Goal: Task Accomplishment & Management: Manage account settings

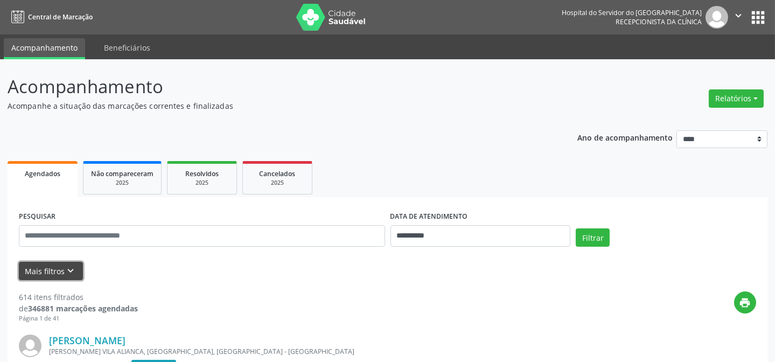
click at [61, 263] on button "Mais filtros keyboard_arrow_down" at bounding box center [51, 271] width 64 height 19
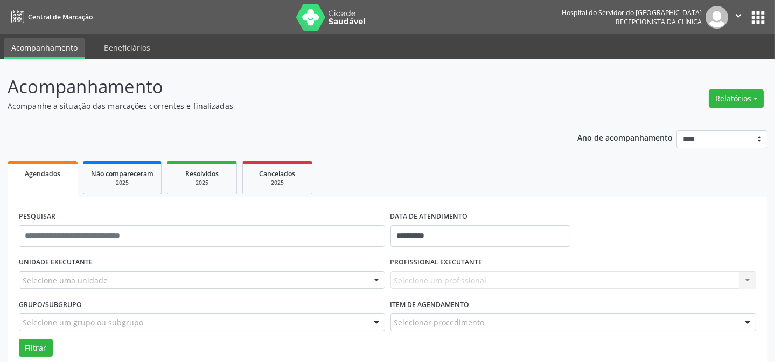
click at [171, 287] on div "Selecione uma unidade" at bounding box center [202, 280] width 366 height 18
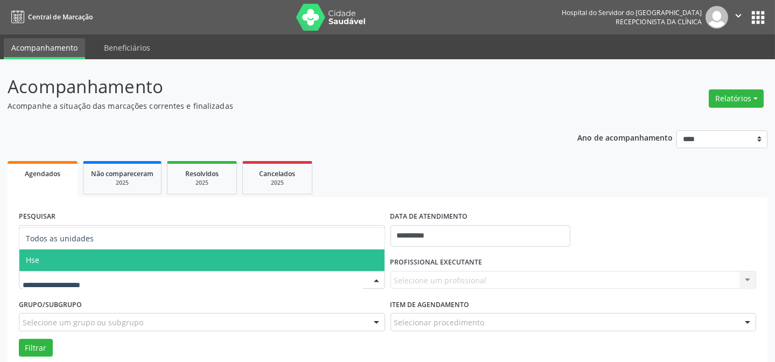
click at [82, 261] on span "Hse" at bounding box center [201, 260] width 365 height 22
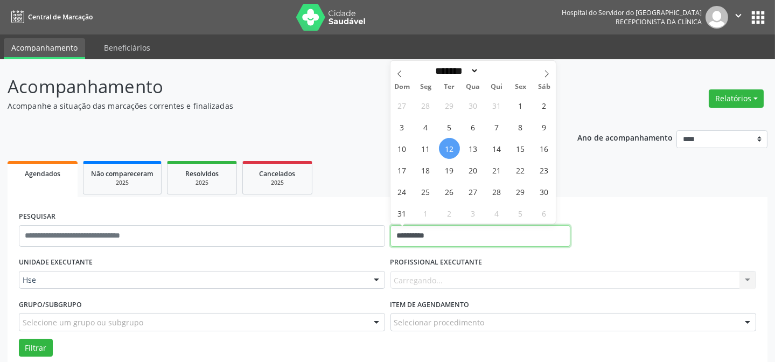
click at [428, 237] on input "**********" at bounding box center [480, 236] width 180 height 22
click at [431, 148] on span "11" at bounding box center [425, 148] width 21 height 21
type input "**********"
click at [431, 148] on span "11" at bounding box center [425, 148] width 21 height 21
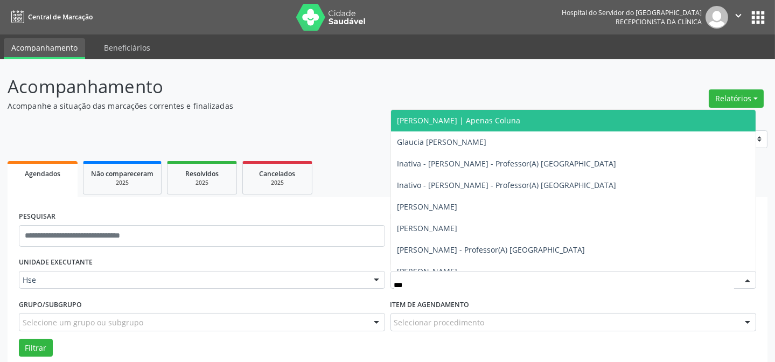
type input "****"
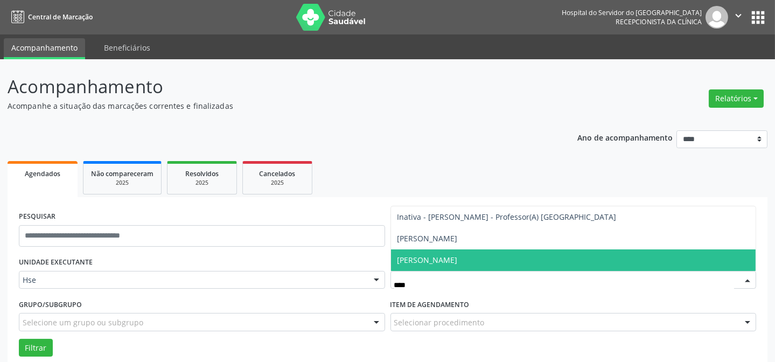
click at [432, 258] on span "[PERSON_NAME]" at bounding box center [427, 260] width 60 height 10
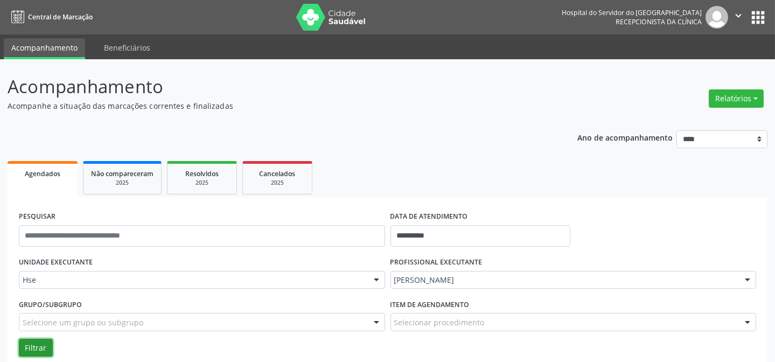
click at [46, 344] on button "Filtrar" at bounding box center [36, 348] width 34 height 18
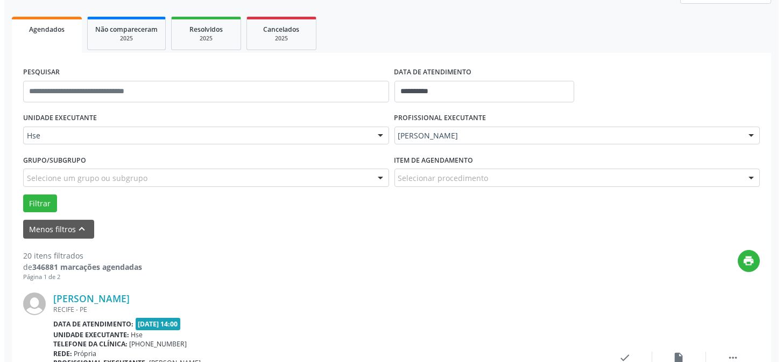
scroll to position [254, 0]
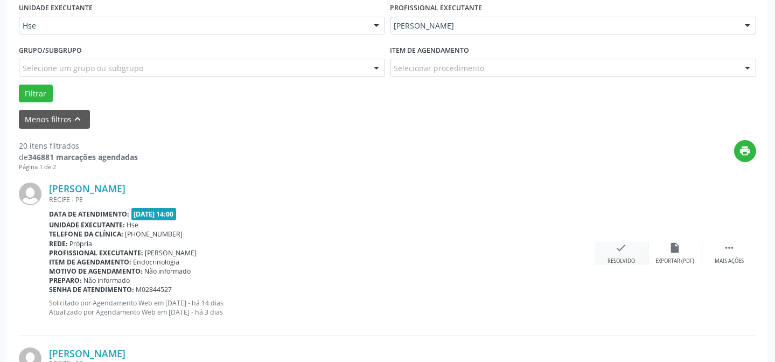
click at [632, 252] on div "check Resolvido" at bounding box center [621, 253] width 54 height 23
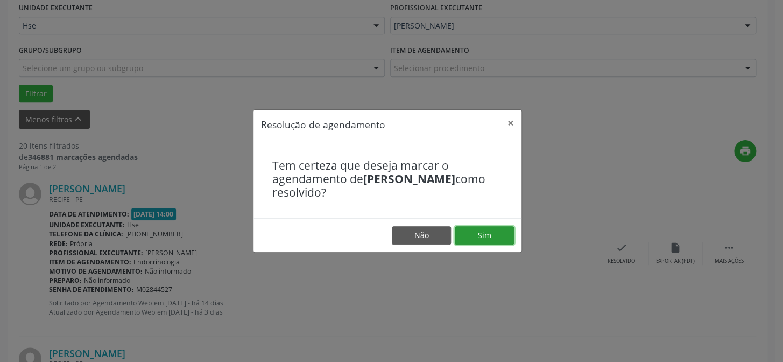
click at [498, 233] on button "Sim" at bounding box center [484, 235] width 59 height 18
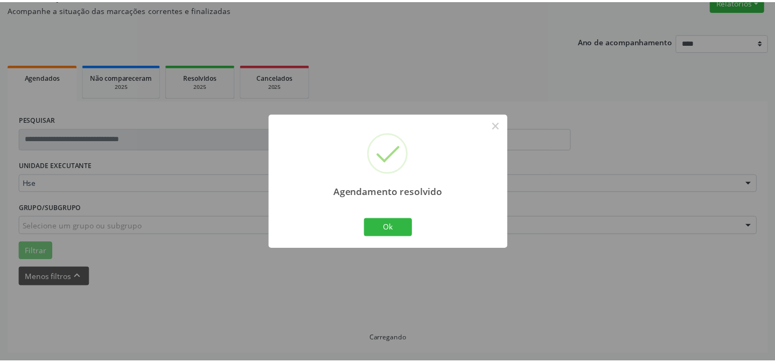
scroll to position [96, 0]
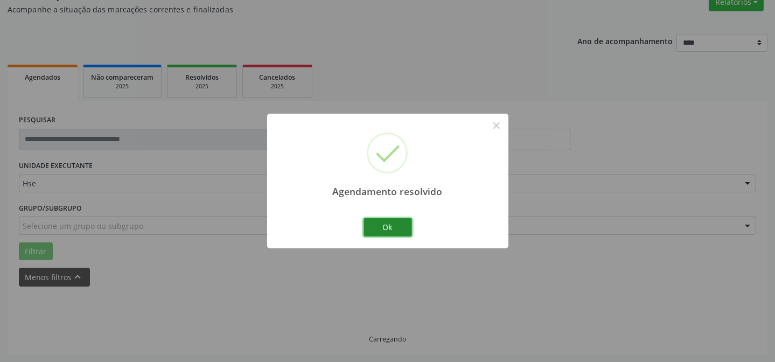
click at [381, 226] on button "Ok" at bounding box center [387, 227] width 48 height 18
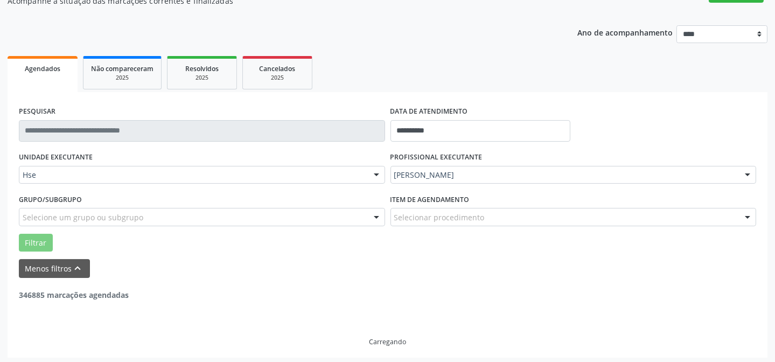
scroll to position [108, 0]
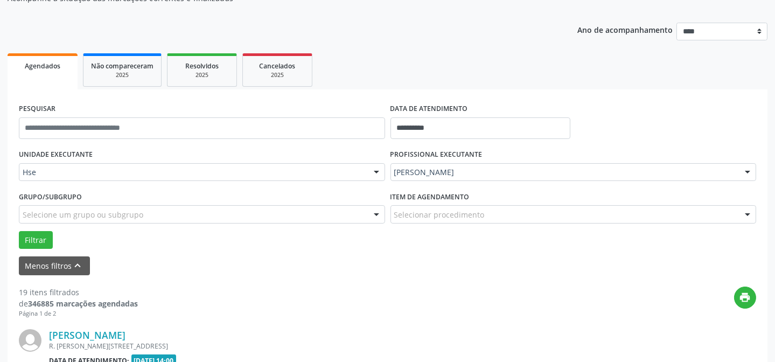
click at [248, 260] on div "Menos filtros keyboard_arrow_up" at bounding box center [387, 265] width 742 height 19
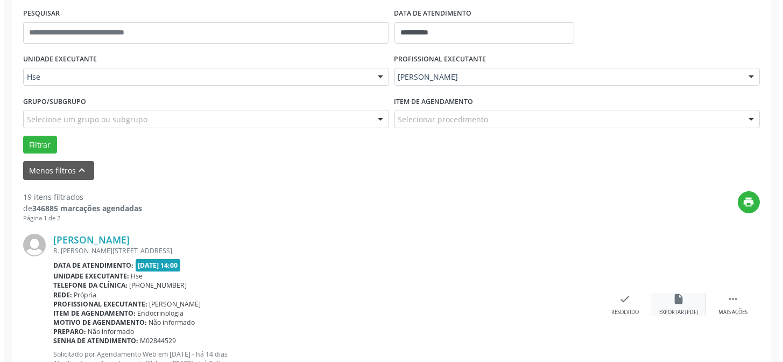
scroll to position [205, 0]
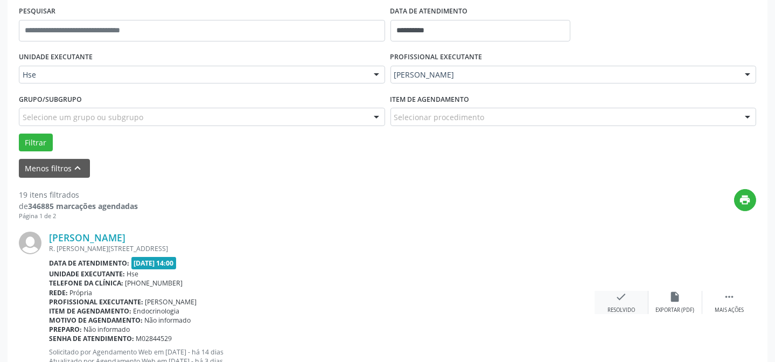
click at [613, 307] on div "Resolvido" at bounding box center [620, 310] width 27 height 8
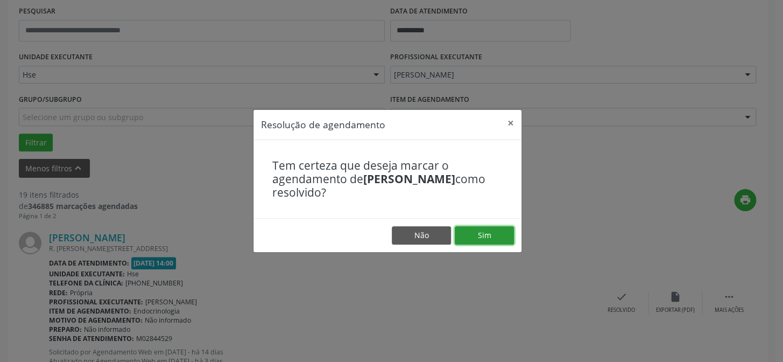
click at [484, 233] on button "Sim" at bounding box center [484, 235] width 59 height 18
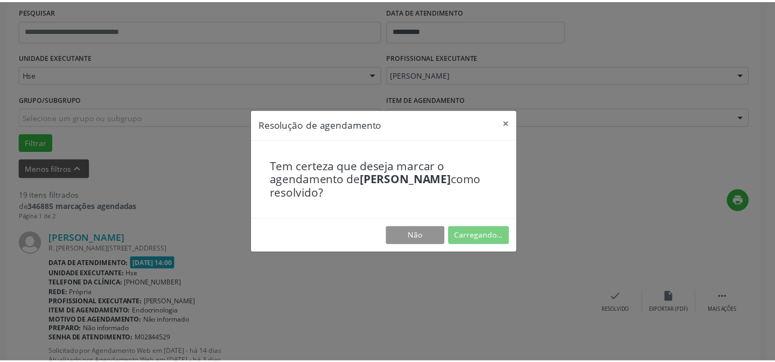
scroll to position [96, 0]
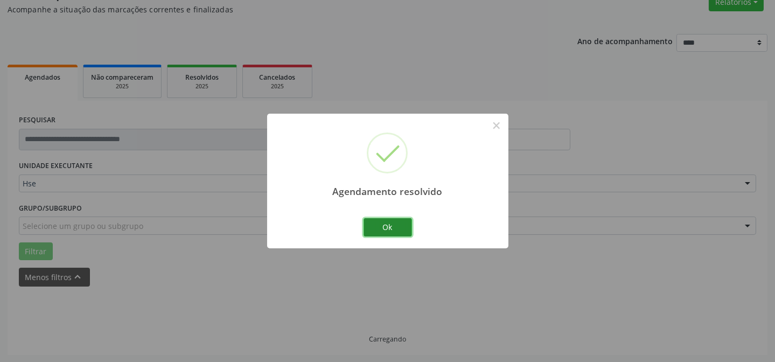
click at [396, 224] on button "Ok" at bounding box center [387, 227] width 48 height 18
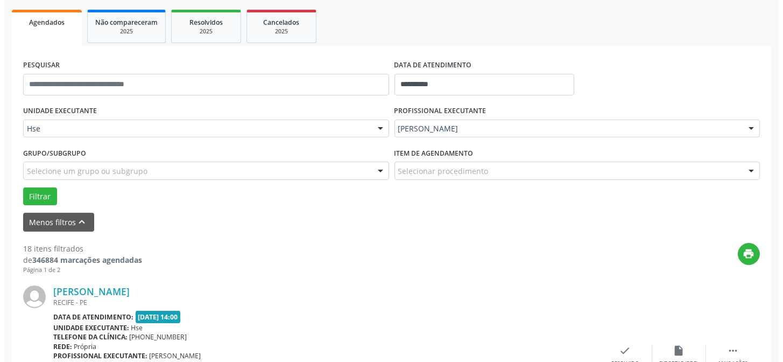
scroll to position [205, 0]
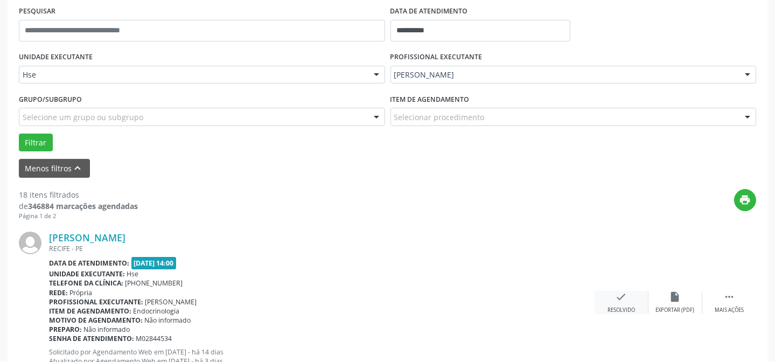
click at [621, 301] on div "check Resolvido" at bounding box center [621, 302] width 54 height 23
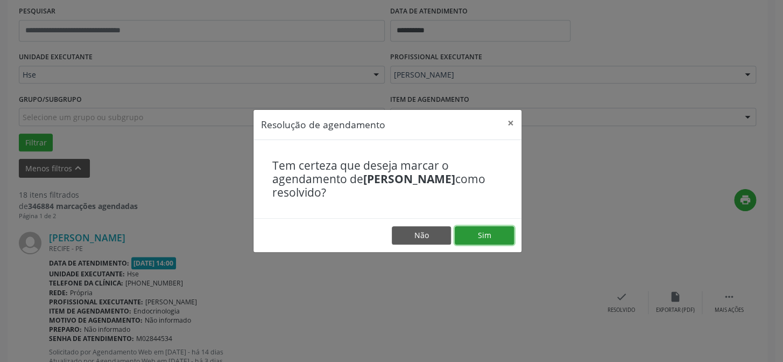
click at [505, 238] on button "Sim" at bounding box center [484, 235] width 59 height 18
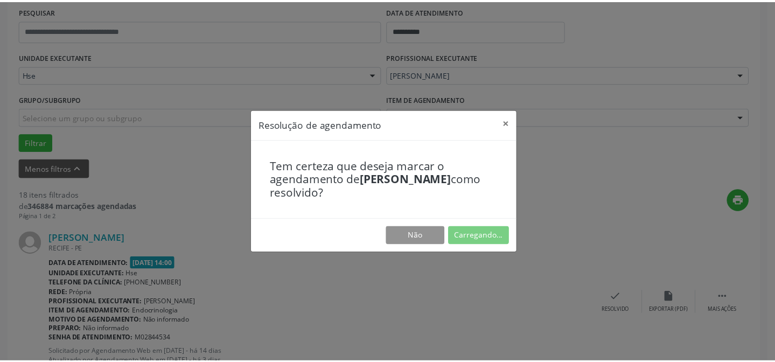
scroll to position [96, 0]
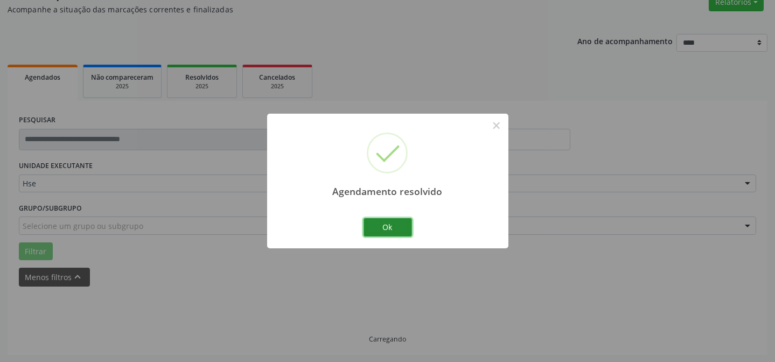
click at [405, 231] on button "Ok" at bounding box center [387, 227] width 48 height 18
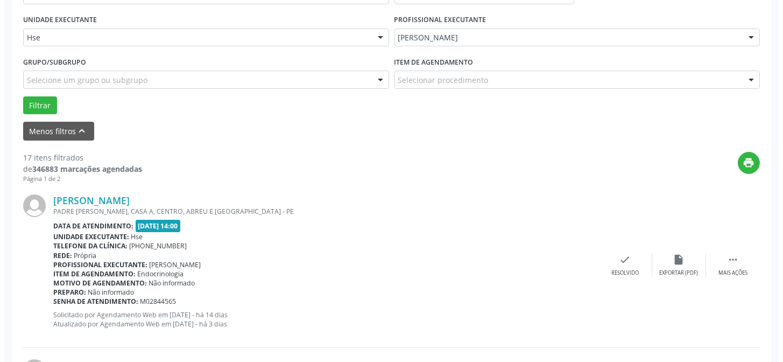
scroll to position [243, 0]
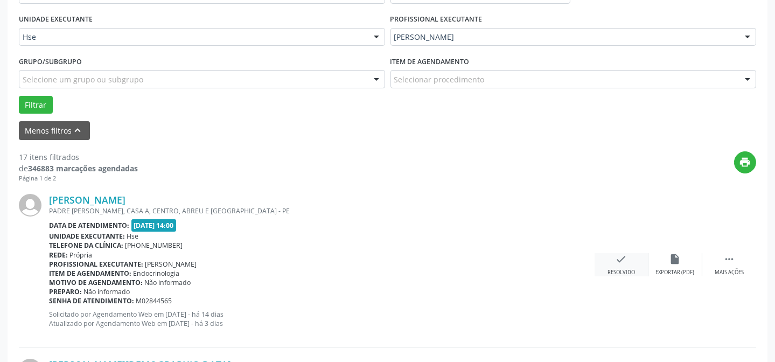
click at [617, 269] on div "Resolvido" at bounding box center [620, 273] width 27 height 8
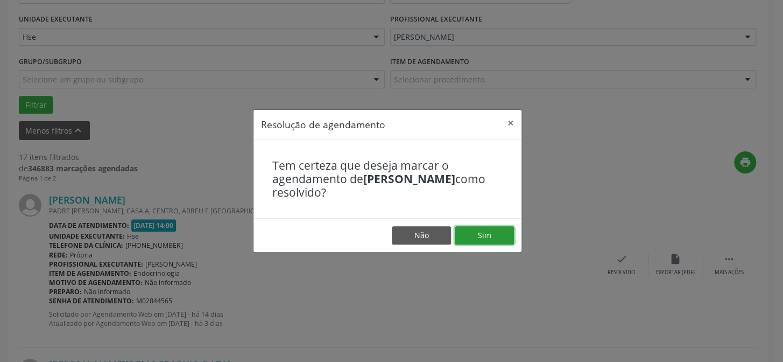
click at [484, 233] on button "Sim" at bounding box center [484, 235] width 59 height 18
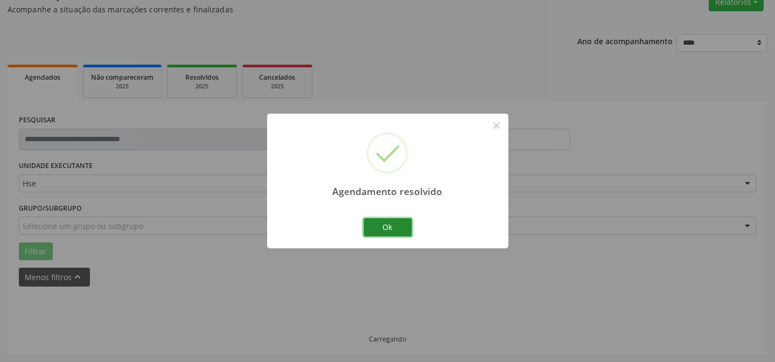
scroll to position [108, 0]
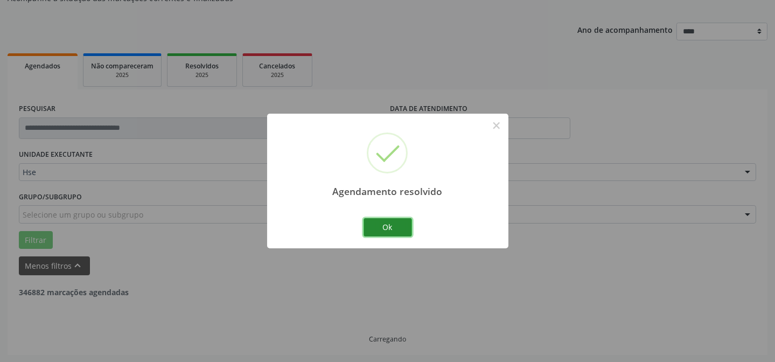
click at [385, 236] on button "Ok" at bounding box center [387, 227] width 48 height 18
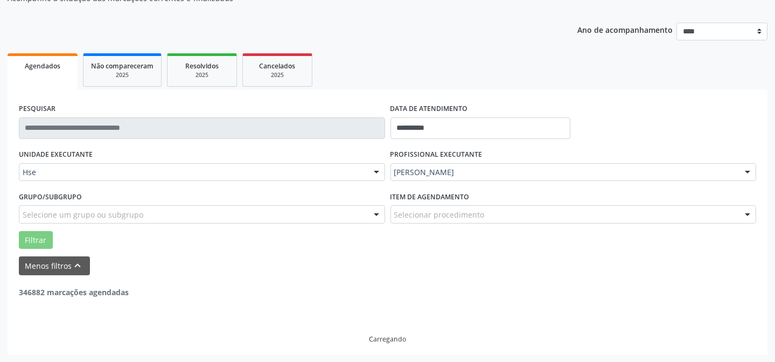
click at [397, 227] on div "Item de agendamento Selecionar procedimento #0000 - Alergologia #0001 - Angiolo…" at bounding box center [573, 209] width 371 height 42
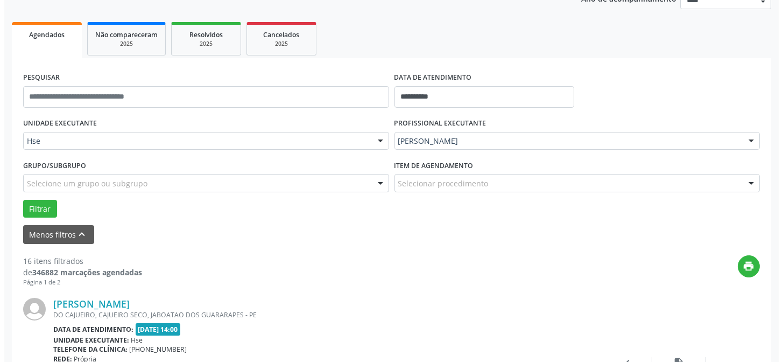
scroll to position [156, 0]
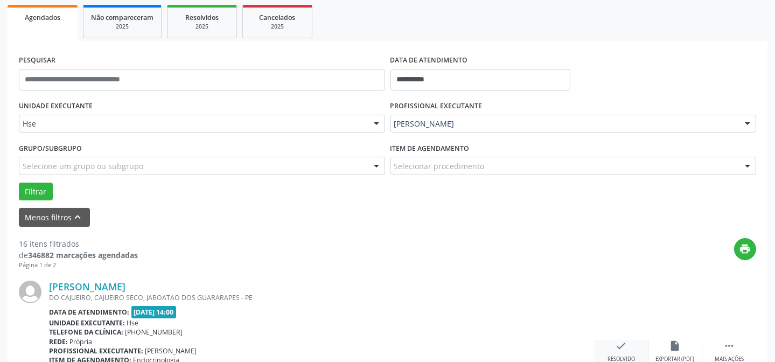
click at [618, 343] on icon "check" at bounding box center [621, 346] width 12 height 12
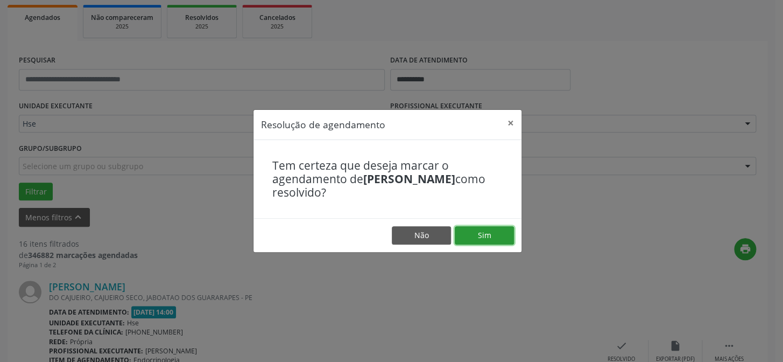
drag, startPoint x: 487, startPoint y: 241, endPoint x: 554, endPoint y: 222, distance: 70.0
click at [489, 241] on button "Sim" at bounding box center [484, 235] width 59 height 18
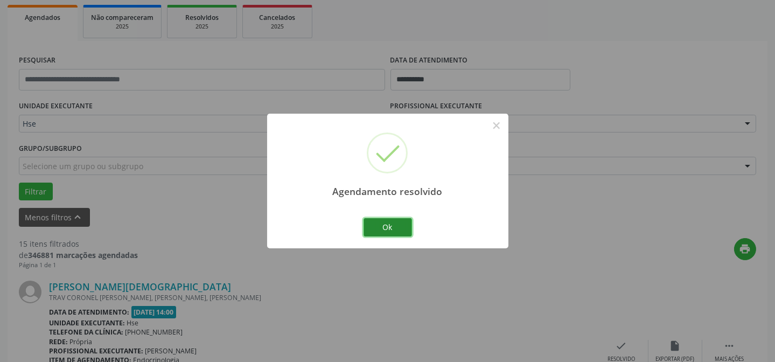
click at [399, 229] on button "Ok" at bounding box center [387, 227] width 48 height 18
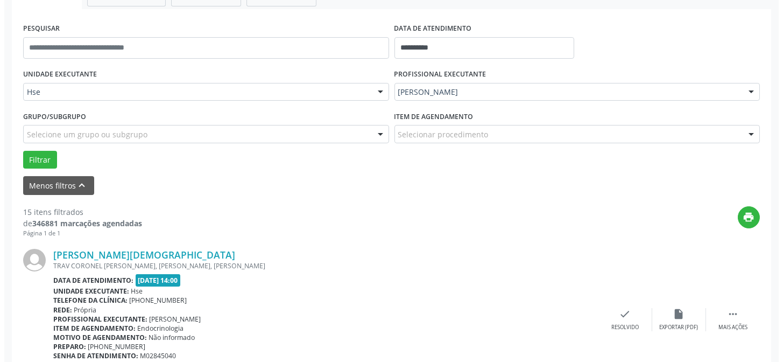
scroll to position [205, 0]
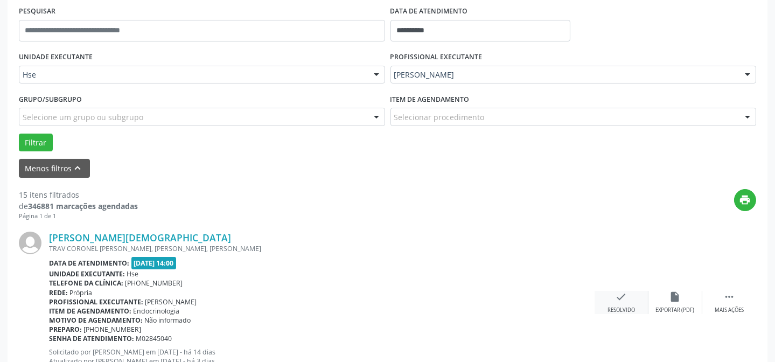
click at [623, 300] on icon "check" at bounding box center [621, 297] width 12 height 12
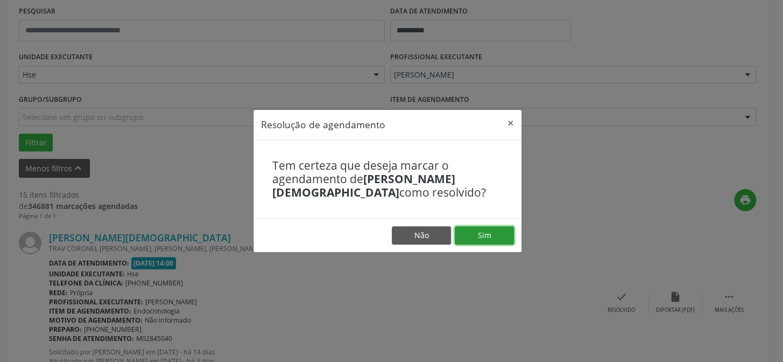
click at [496, 242] on button "Sim" at bounding box center [484, 235] width 59 height 18
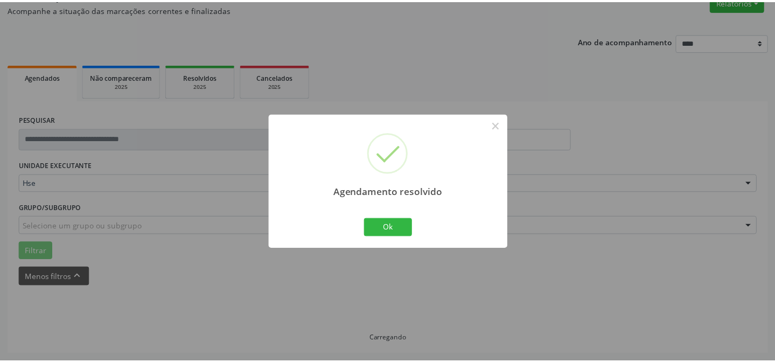
scroll to position [96, 0]
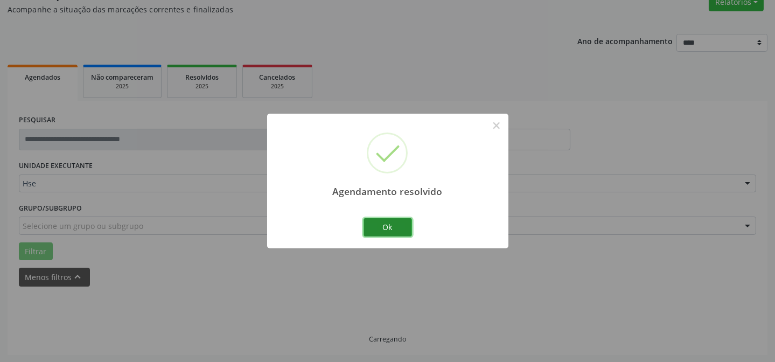
click at [403, 227] on button "Ok" at bounding box center [387, 227] width 48 height 18
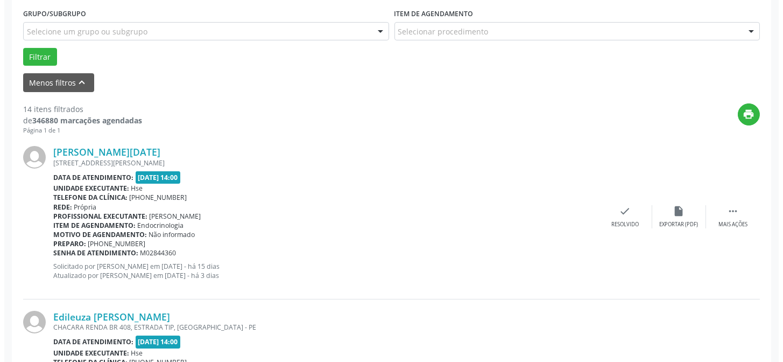
scroll to position [292, 0]
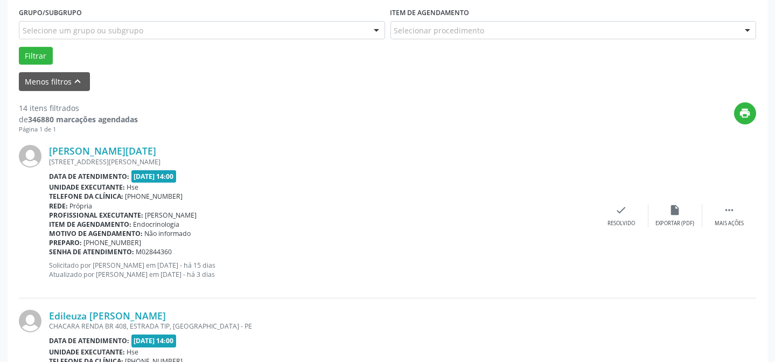
click at [613, 226] on div "[PERSON_NAME][DATE] [STREET_ADDRESS][PERSON_NAME] Data de atendimento: [DATE] 1…" at bounding box center [387, 215] width 737 height 164
click at [617, 217] on div "check Resolvido" at bounding box center [621, 215] width 54 height 23
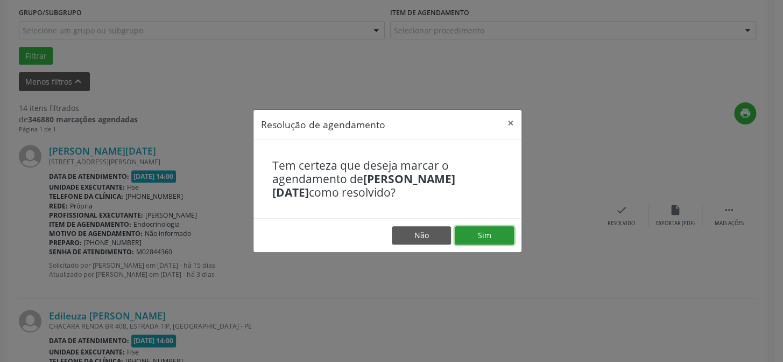
click at [508, 231] on button "Sim" at bounding box center [484, 235] width 59 height 18
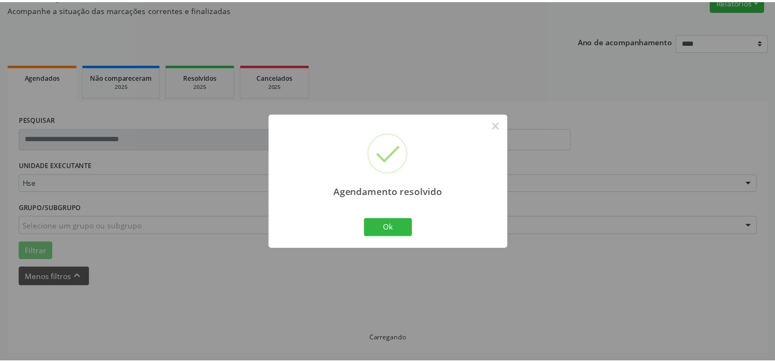
scroll to position [96, 0]
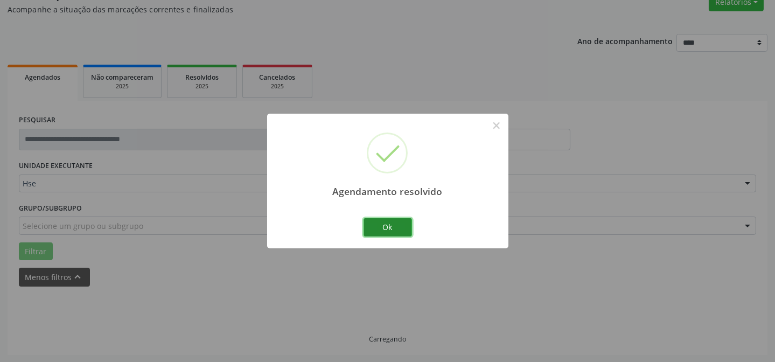
click at [406, 221] on button "Ok" at bounding box center [387, 227] width 48 height 18
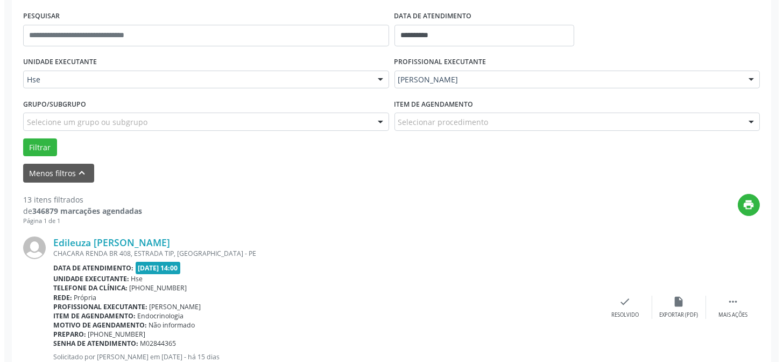
scroll to position [292, 0]
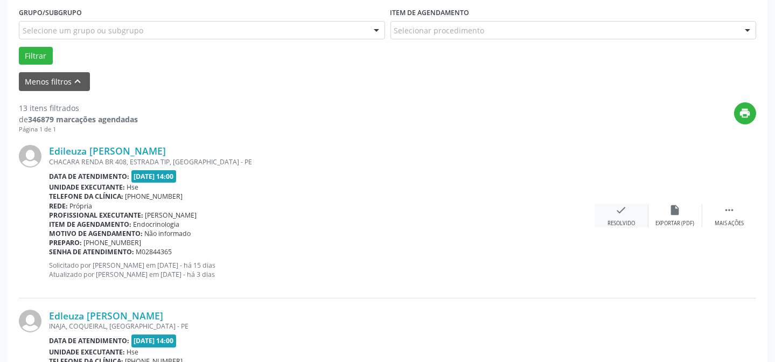
click at [614, 220] on div "Resolvido" at bounding box center [620, 224] width 27 height 8
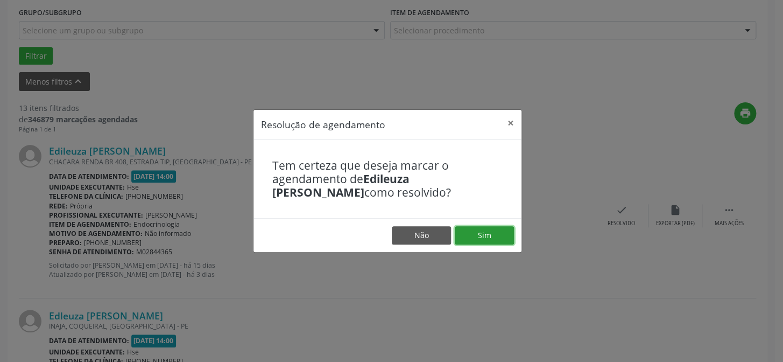
click at [513, 237] on button "Sim" at bounding box center [484, 235] width 59 height 18
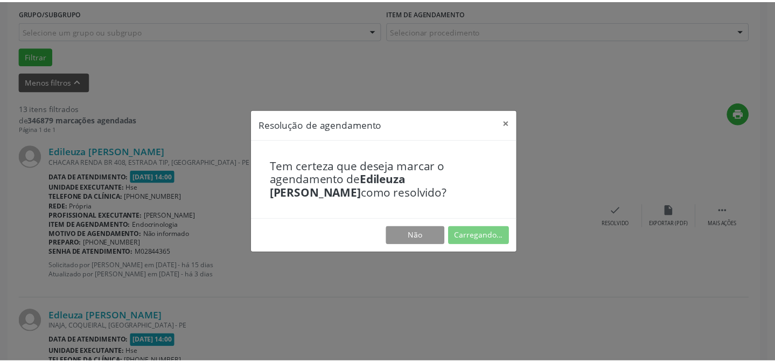
scroll to position [96, 0]
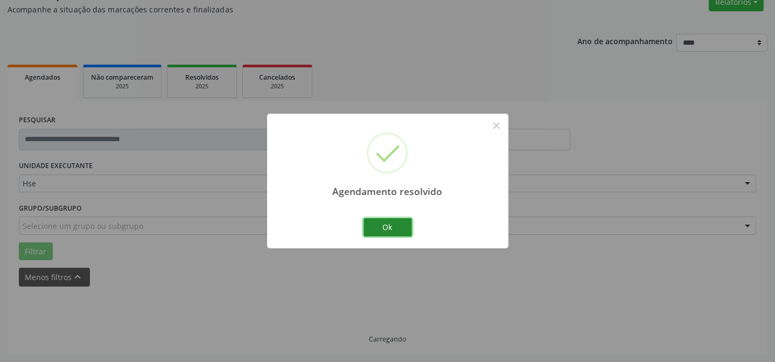
click at [403, 230] on button "Ok" at bounding box center [387, 227] width 48 height 18
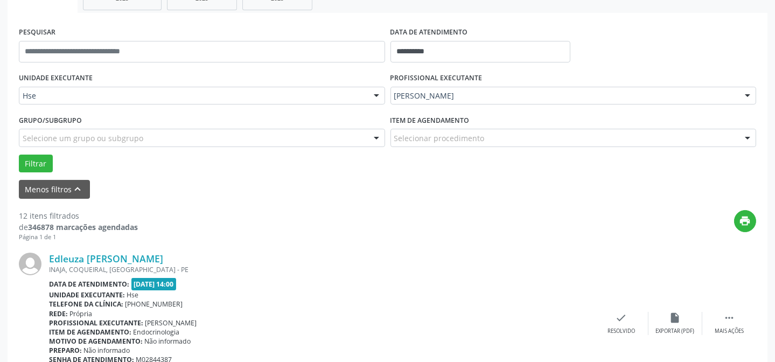
scroll to position [243, 0]
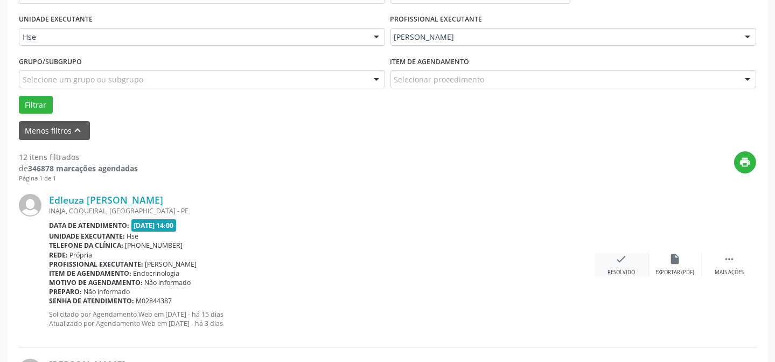
click at [612, 264] on div "check Resolvido" at bounding box center [621, 264] width 54 height 23
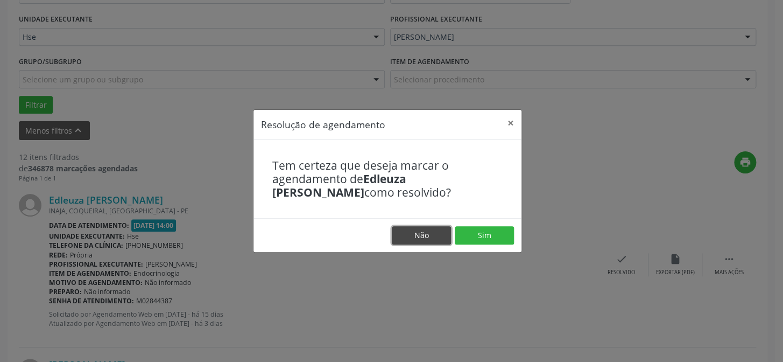
click at [425, 233] on button "Não" at bounding box center [421, 235] width 59 height 18
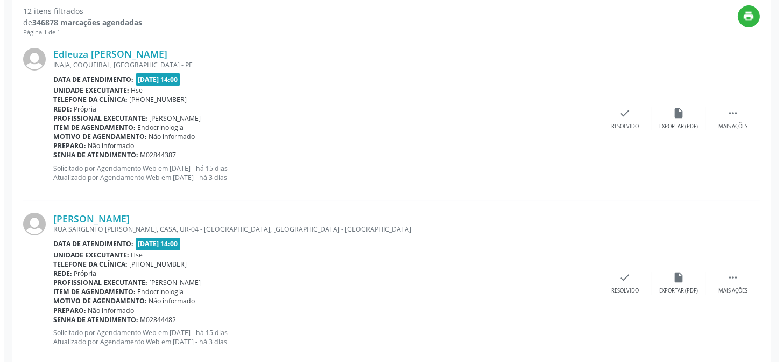
scroll to position [390, 0]
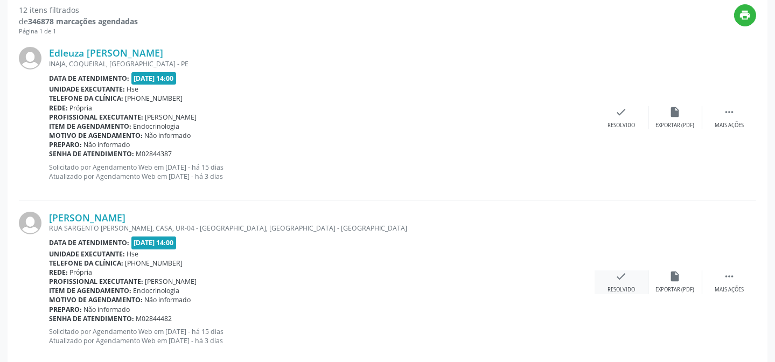
click at [610, 276] on div "check Resolvido" at bounding box center [621, 281] width 54 height 23
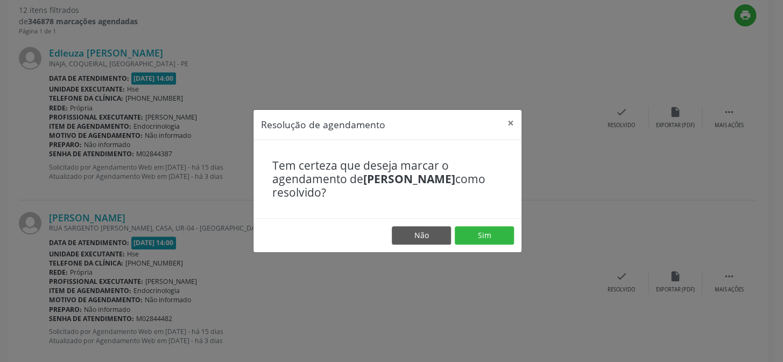
click at [499, 225] on footer "Não Sim" at bounding box center [388, 235] width 268 height 34
click at [483, 229] on button "Sim" at bounding box center [484, 235] width 59 height 18
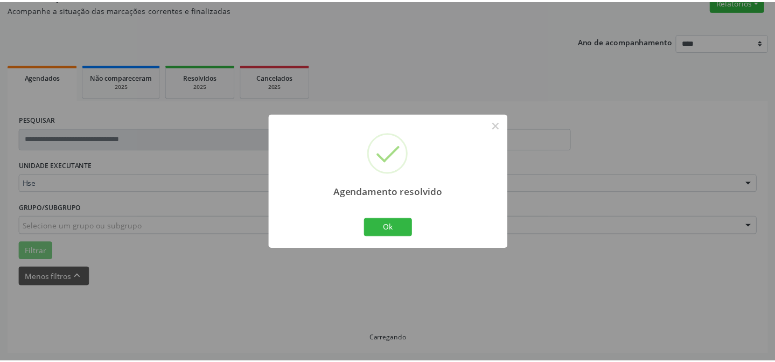
scroll to position [96, 0]
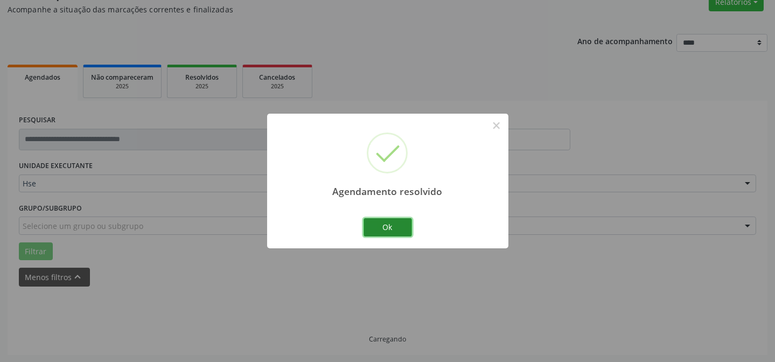
click at [384, 229] on button "Ok" at bounding box center [387, 227] width 48 height 18
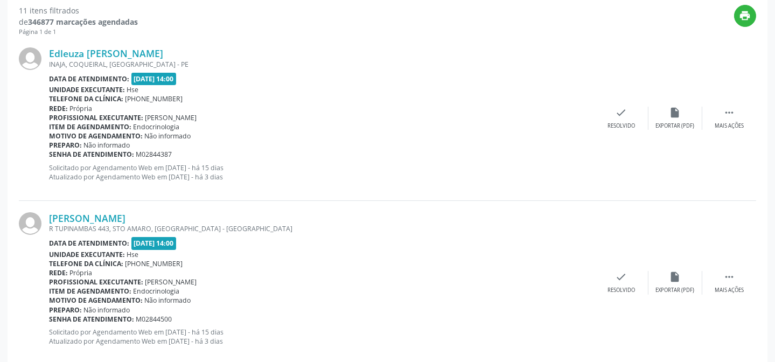
scroll to position [390, 0]
click at [721, 278] on div " Mais ações" at bounding box center [729, 281] width 54 height 23
click at [682, 280] on div "alarm_off Não compareceu" at bounding box center [675, 281] width 54 height 23
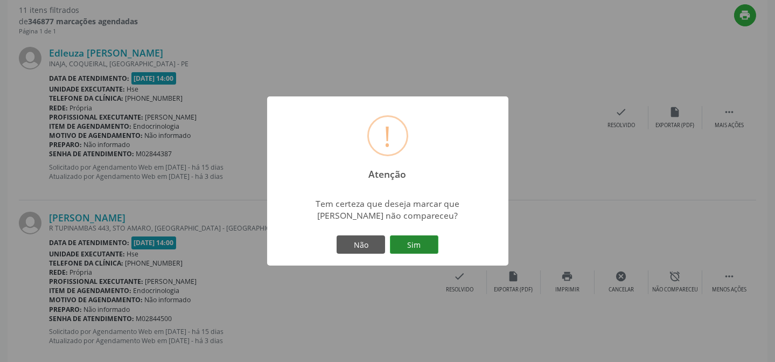
click at [409, 247] on button "Sim" at bounding box center [414, 244] width 48 height 18
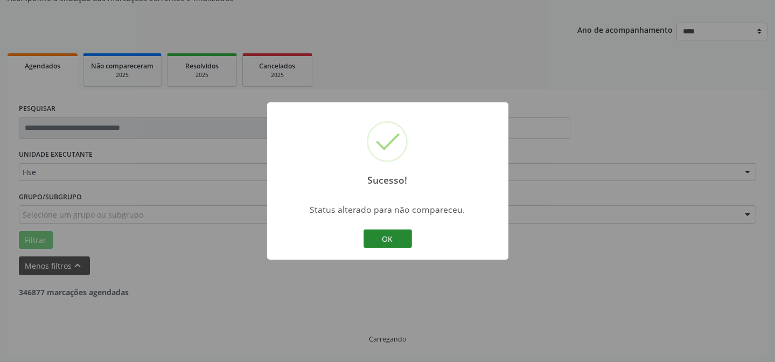
click at [383, 236] on button "OK" at bounding box center [387, 238] width 48 height 18
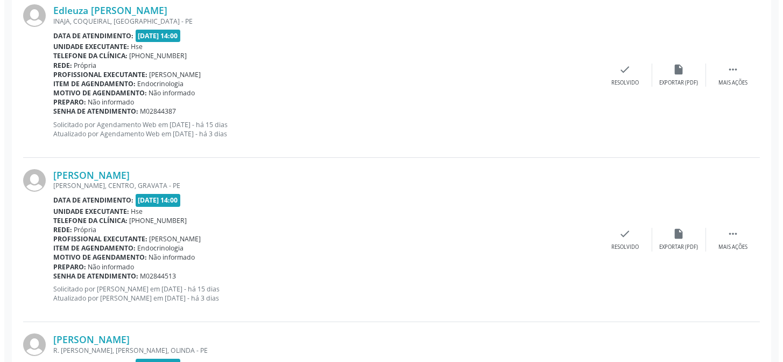
scroll to position [487, 0]
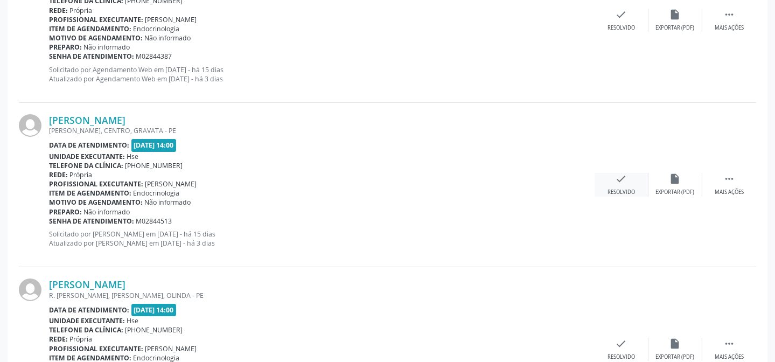
click at [615, 185] on div "check Resolvido" at bounding box center [621, 184] width 54 height 23
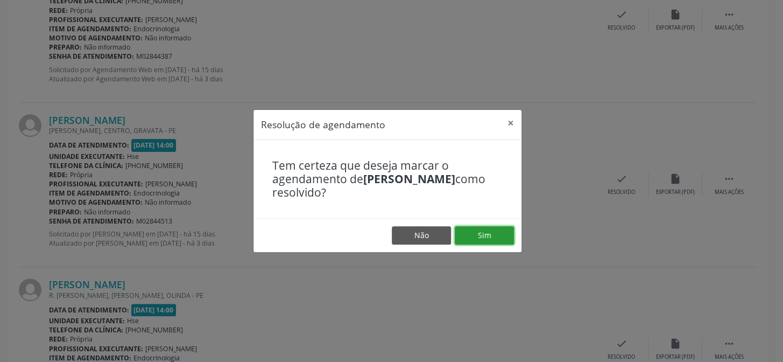
click at [471, 231] on button "Sim" at bounding box center [484, 235] width 59 height 18
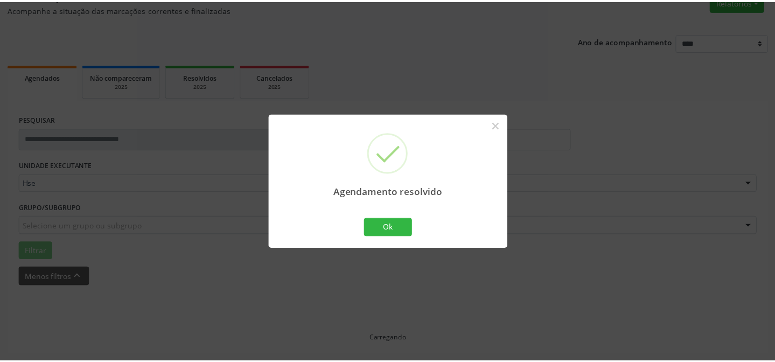
scroll to position [96, 0]
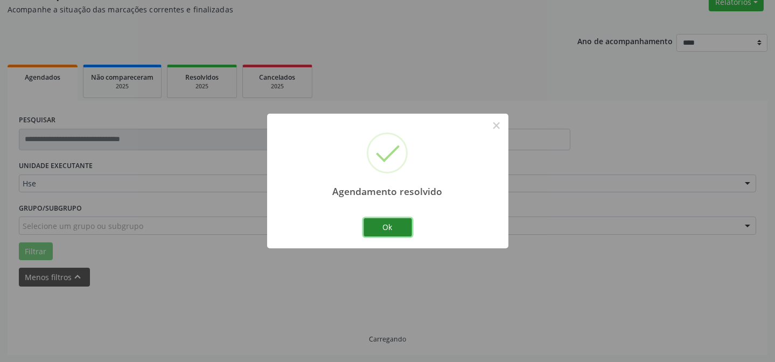
click at [387, 221] on button "Ok" at bounding box center [387, 227] width 48 height 18
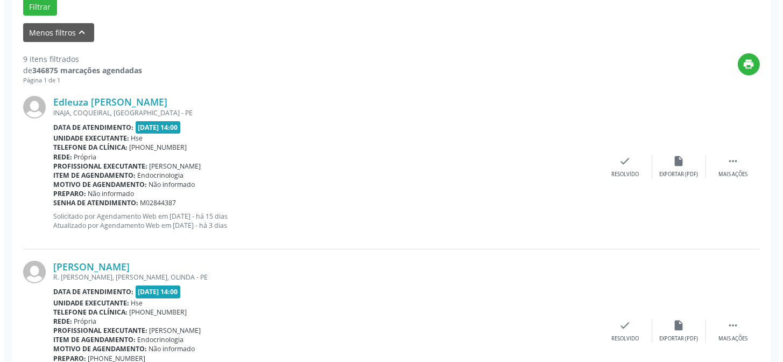
scroll to position [390, 0]
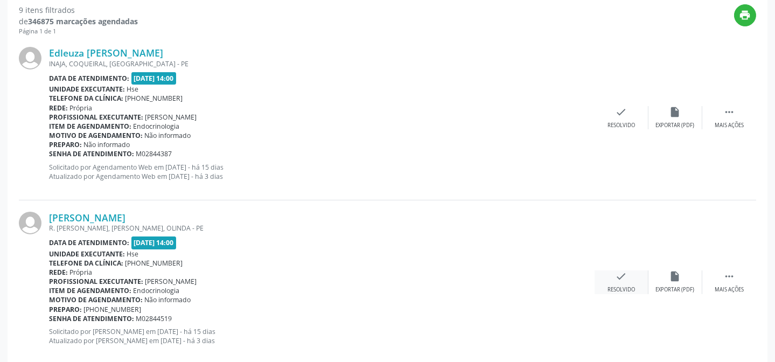
click at [616, 280] on icon "check" at bounding box center [621, 276] width 12 height 12
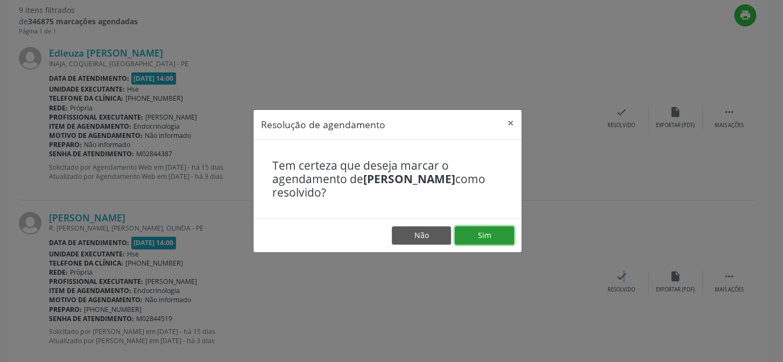
drag, startPoint x: 501, startPoint y: 235, endPoint x: 507, endPoint y: 235, distance: 5.9
click at [503, 235] on button "Sim" at bounding box center [484, 235] width 59 height 18
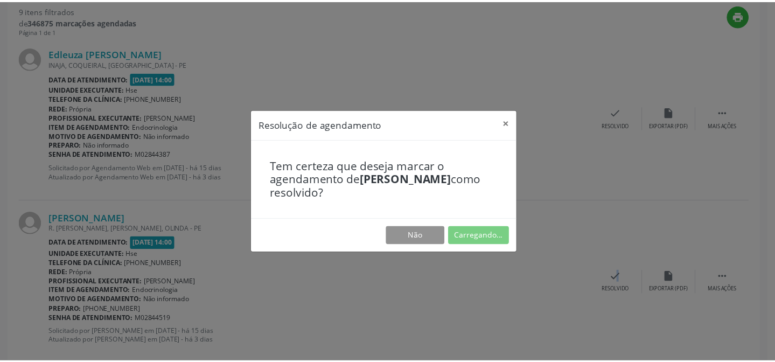
scroll to position [96, 0]
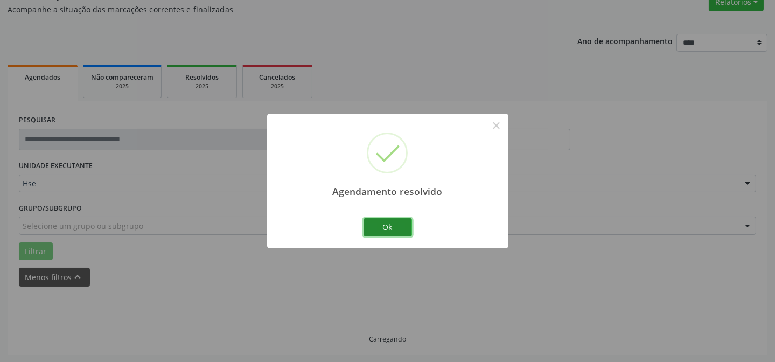
click at [402, 229] on button "Ok" at bounding box center [387, 227] width 48 height 18
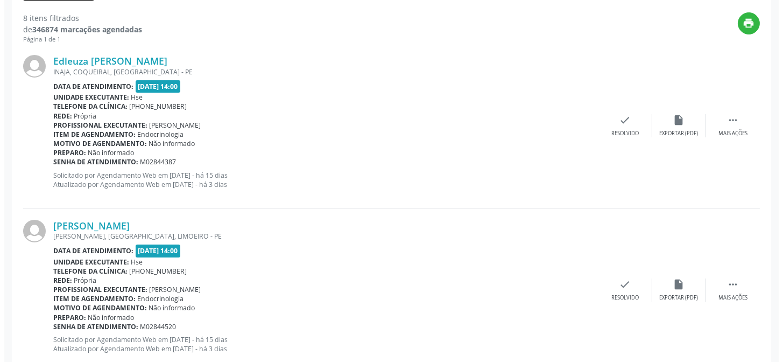
scroll to position [390, 0]
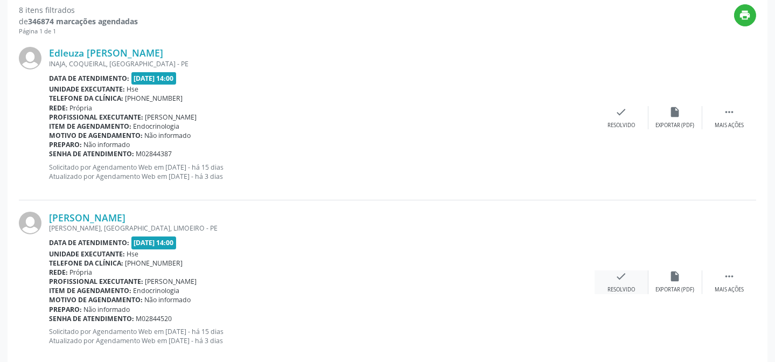
click at [606, 286] on div "check Resolvido" at bounding box center [621, 281] width 54 height 23
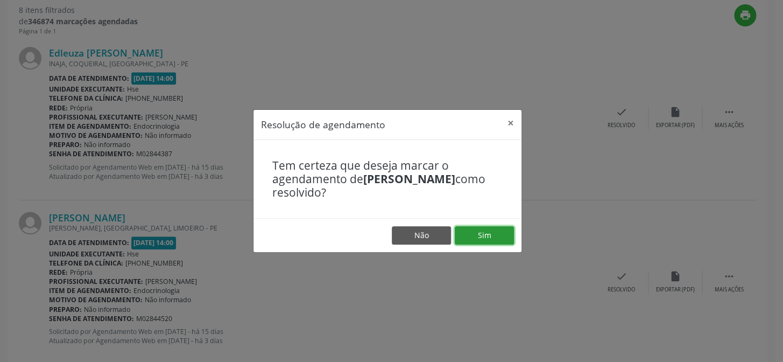
click at [479, 236] on button "Sim" at bounding box center [484, 235] width 59 height 18
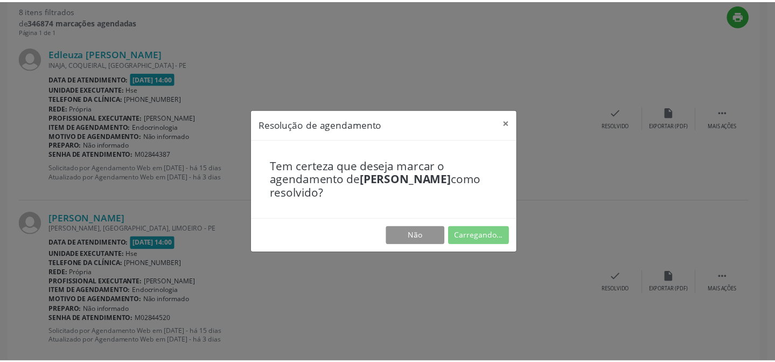
scroll to position [96, 0]
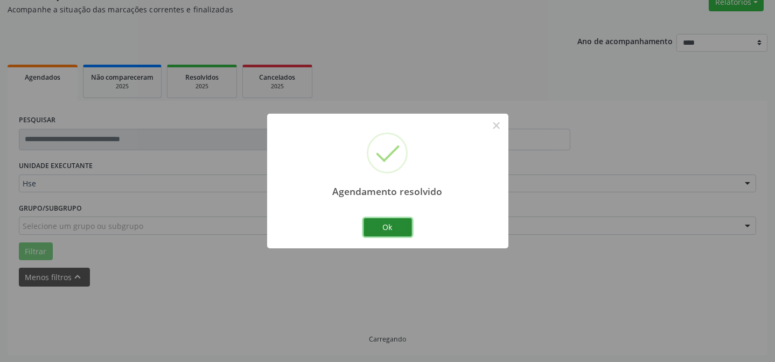
click at [404, 226] on button "Ok" at bounding box center [387, 227] width 48 height 18
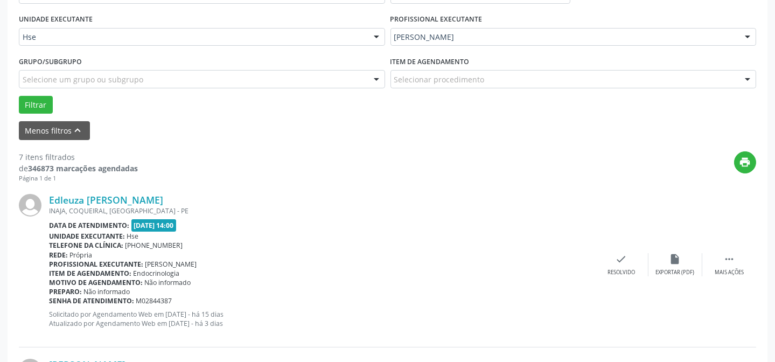
scroll to position [439, 0]
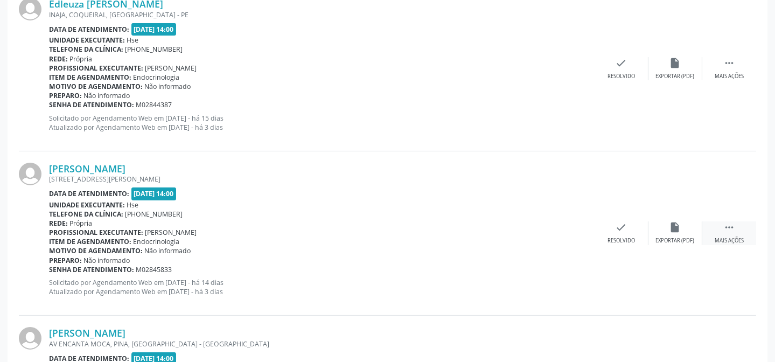
click at [715, 226] on div " Mais ações" at bounding box center [729, 232] width 54 height 23
click at [689, 230] on div "alarm_off Não compareceu" at bounding box center [675, 232] width 54 height 23
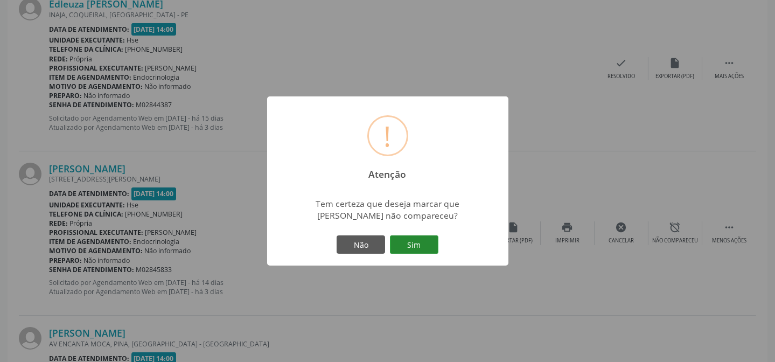
click at [416, 243] on button "Sim" at bounding box center [414, 244] width 48 height 18
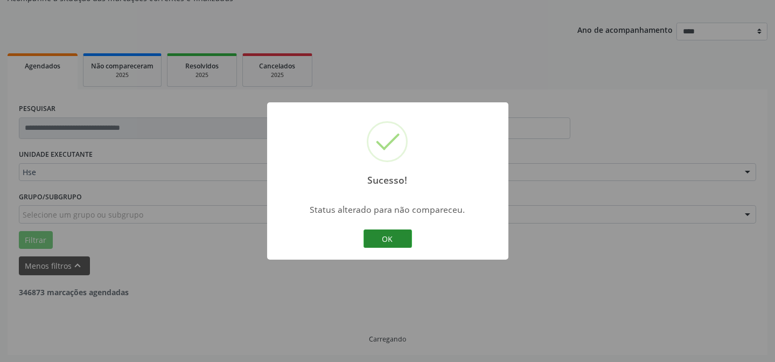
click at [405, 231] on button "OK" at bounding box center [387, 238] width 48 height 18
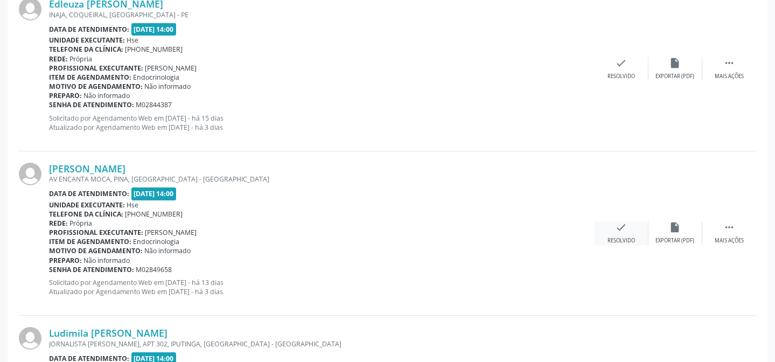
click at [622, 234] on div "check Resolvido" at bounding box center [621, 232] width 54 height 23
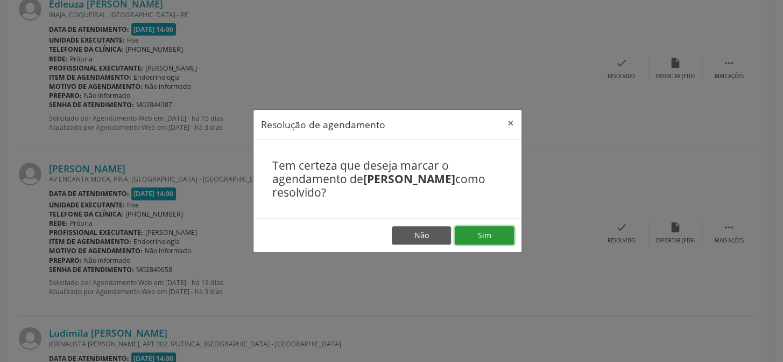
click at [490, 242] on button "Sim" at bounding box center [484, 235] width 59 height 18
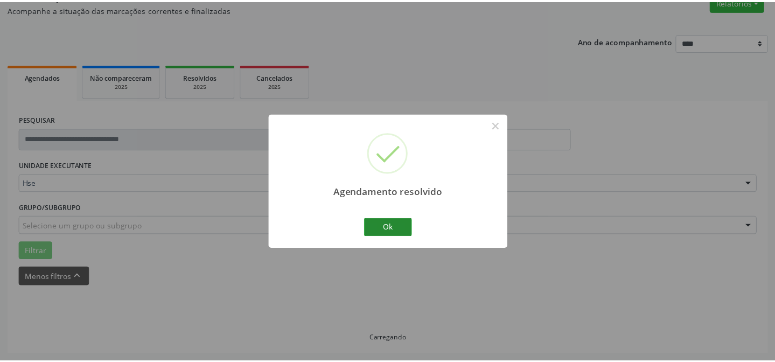
scroll to position [96, 0]
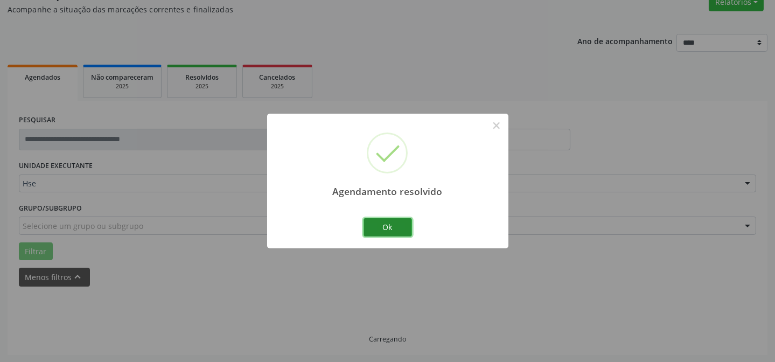
click at [406, 226] on button "Ok" at bounding box center [387, 227] width 48 height 18
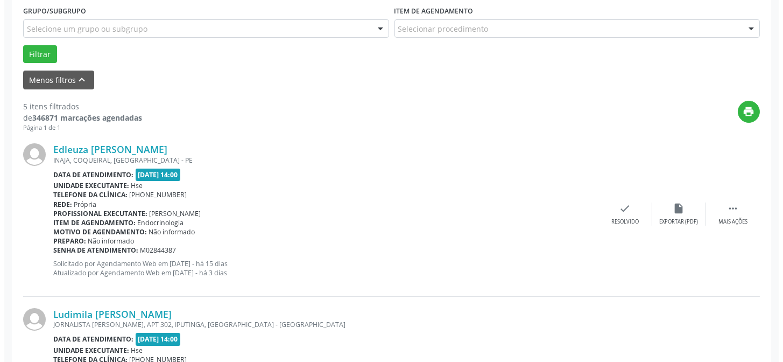
scroll to position [341, 0]
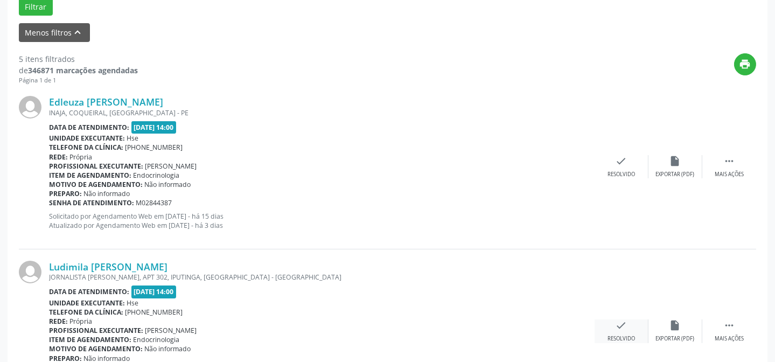
click at [634, 320] on div "check Resolvido" at bounding box center [621, 330] width 54 height 23
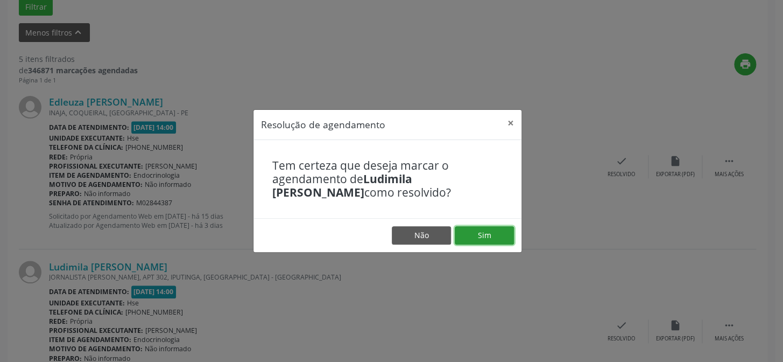
click at [484, 230] on button "Sim" at bounding box center [484, 235] width 59 height 18
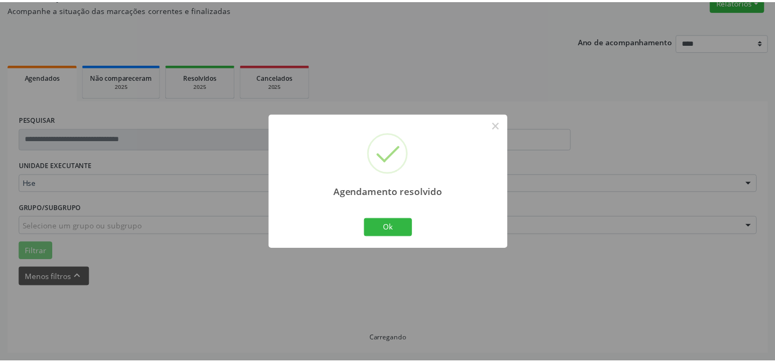
scroll to position [96, 0]
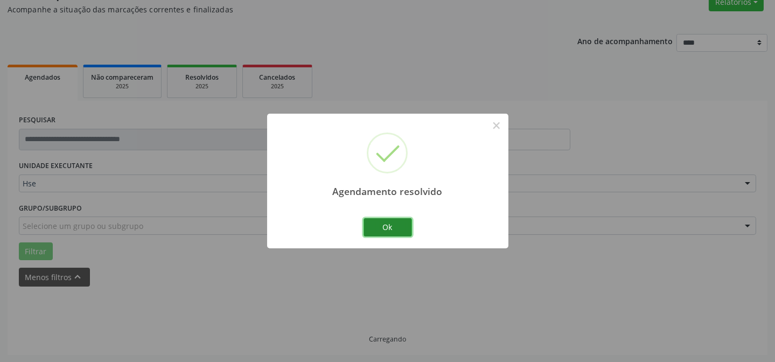
click at [388, 234] on button "Ok" at bounding box center [387, 227] width 48 height 18
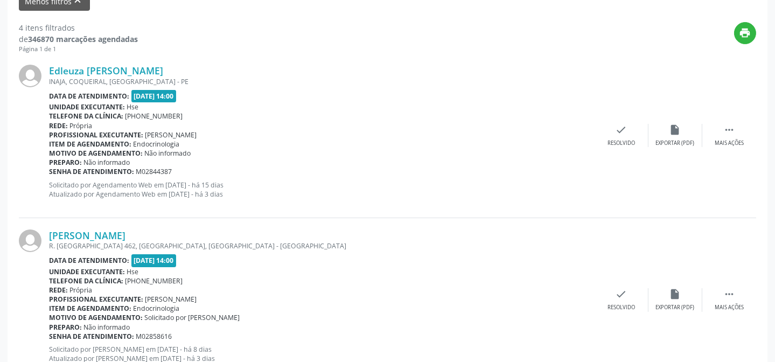
scroll to position [390, 0]
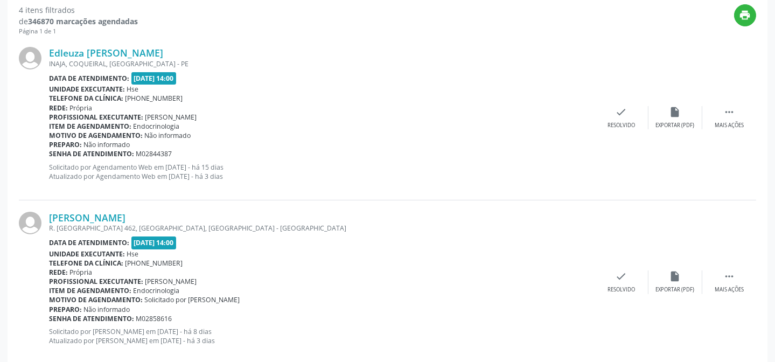
drag, startPoint x: 672, startPoint y: 326, endPoint x: 668, endPoint y: 320, distance: 6.6
drag, startPoint x: 668, startPoint y: 320, endPoint x: 421, endPoint y: 239, distance: 260.6
click at [420, 239] on div "Data de atendimento: [DATE] 14:00" at bounding box center [321, 242] width 545 height 12
click at [725, 277] on icon "" at bounding box center [729, 276] width 12 height 12
click at [671, 286] on div "Não compareceu" at bounding box center [675, 290] width 46 height 8
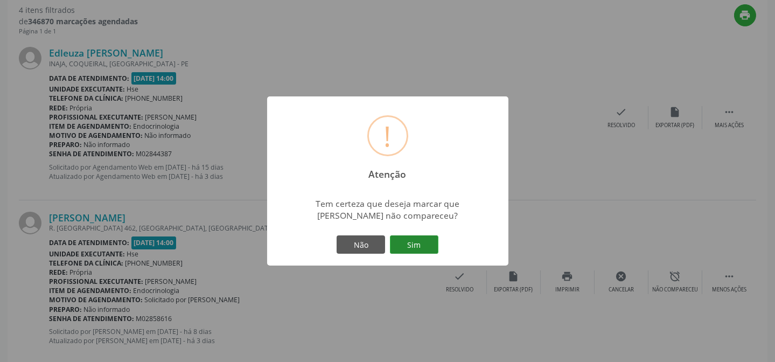
click at [430, 243] on button "Sim" at bounding box center [414, 244] width 48 height 18
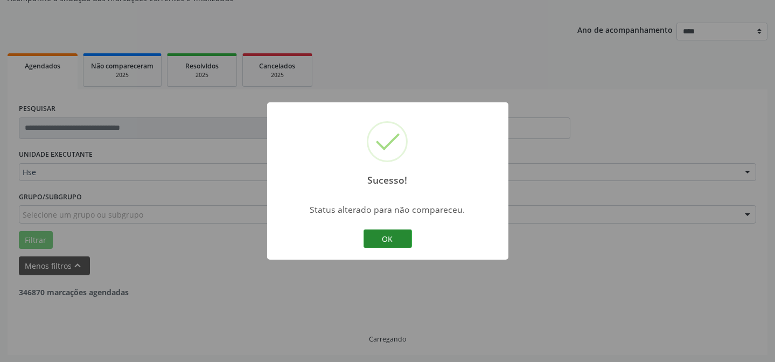
click at [389, 232] on button "OK" at bounding box center [387, 238] width 48 height 18
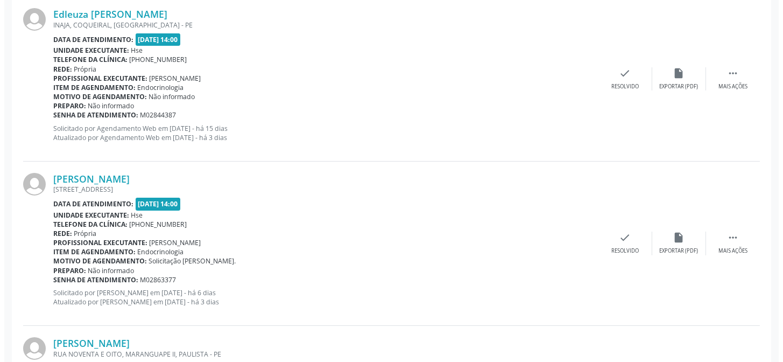
scroll to position [487, 0]
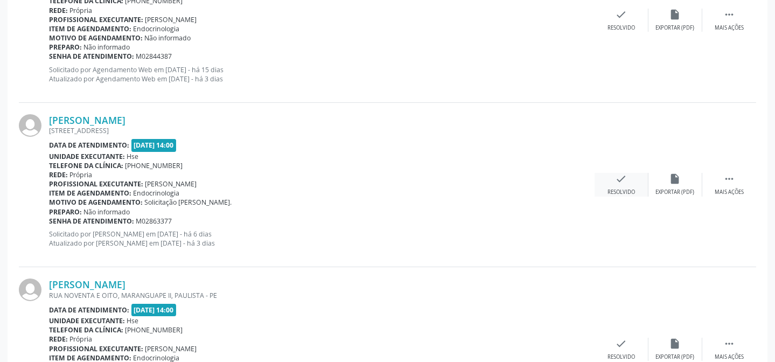
click at [620, 188] on div "Resolvido" at bounding box center [620, 192] width 27 height 8
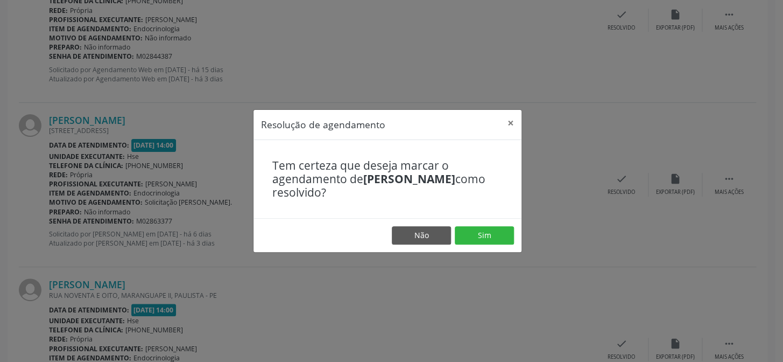
click at [471, 226] on footer "Não Sim" at bounding box center [388, 235] width 268 height 34
click at [481, 241] on button "Sim" at bounding box center [484, 235] width 59 height 18
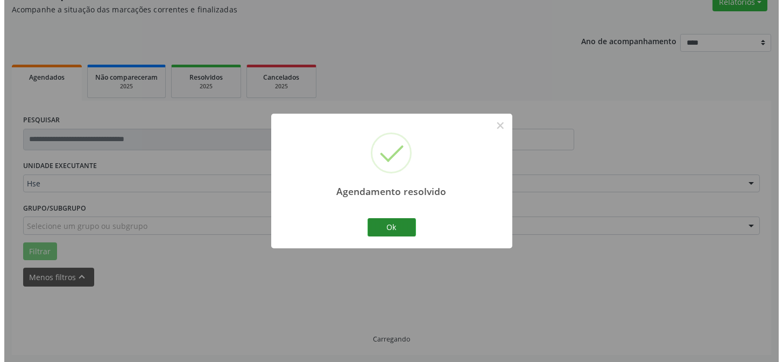
scroll to position [410, 0]
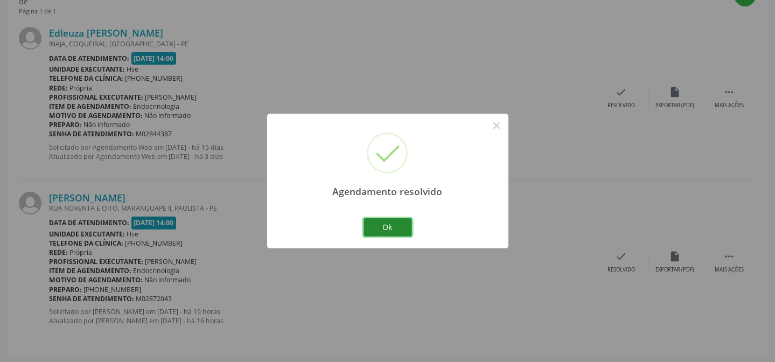
click at [383, 226] on button "Ok" at bounding box center [387, 227] width 48 height 18
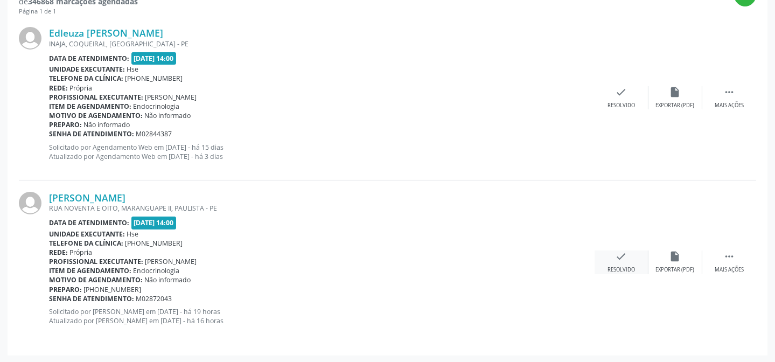
click at [623, 263] on div "check Resolvido" at bounding box center [621, 261] width 54 height 23
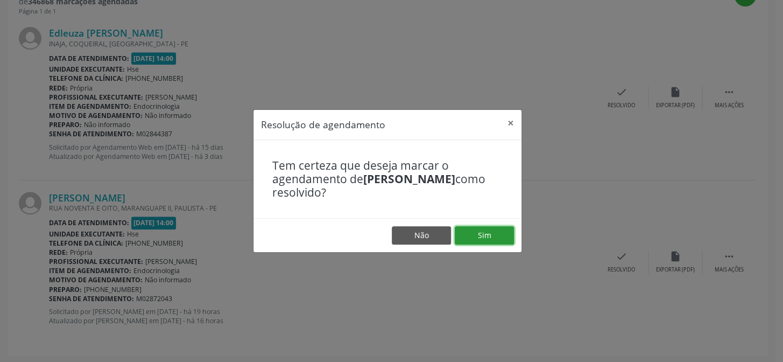
click at [513, 238] on button "Sim" at bounding box center [484, 235] width 59 height 18
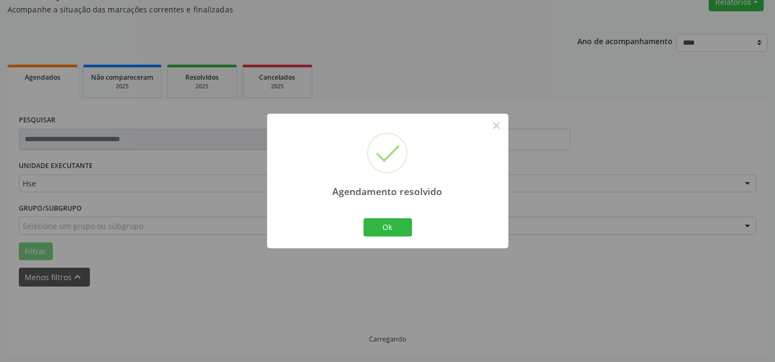
scroll to position [246, 0]
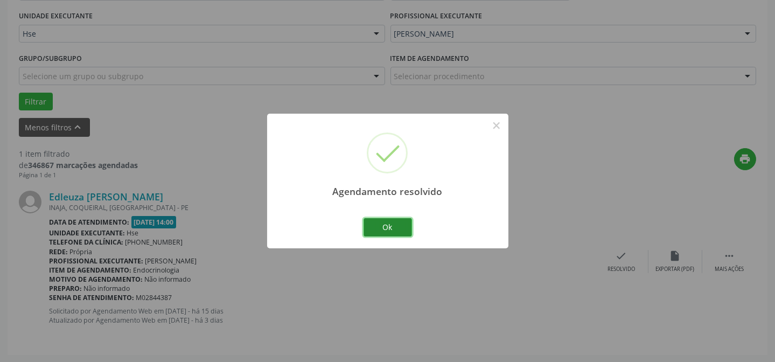
click at [400, 234] on button "Ok" at bounding box center [387, 227] width 48 height 18
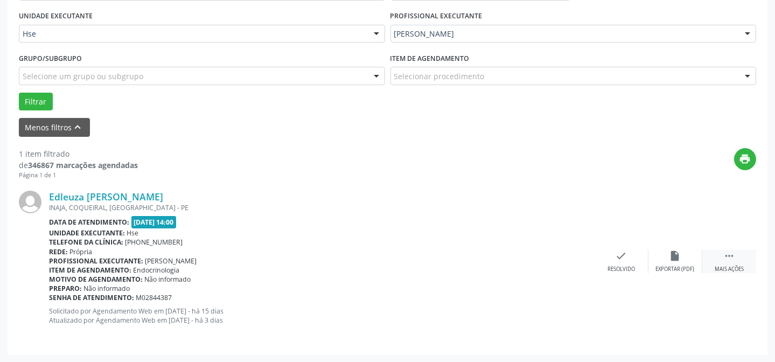
click at [724, 268] on div "Mais ações" at bounding box center [728, 269] width 29 height 8
click at [677, 266] on div "Não compareceu" at bounding box center [675, 269] width 46 height 8
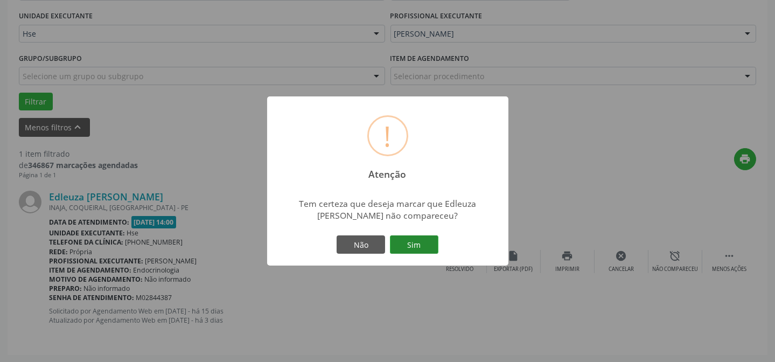
click at [420, 242] on button "Sim" at bounding box center [414, 244] width 48 height 18
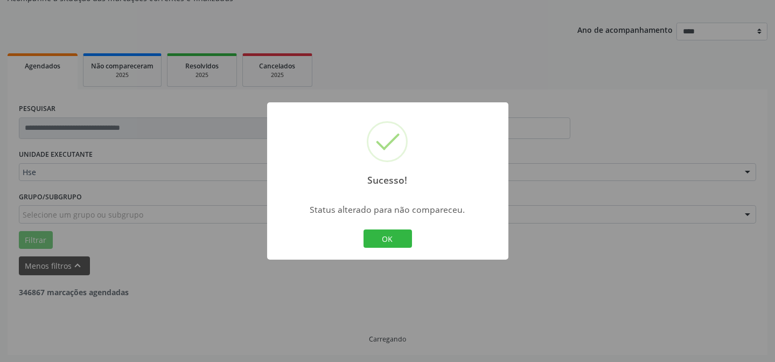
scroll to position [73, 0]
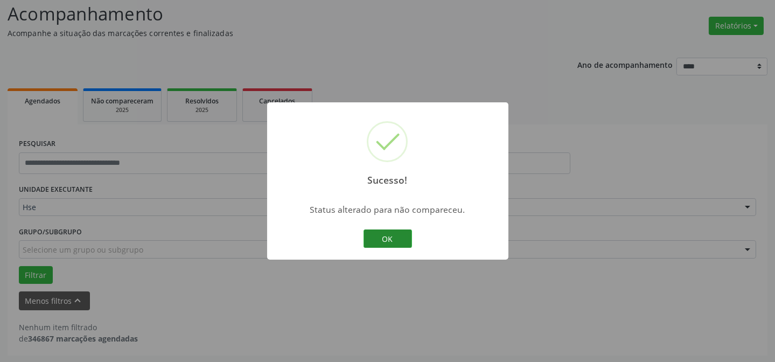
click at [374, 247] on button "OK" at bounding box center [387, 238] width 48 height 18
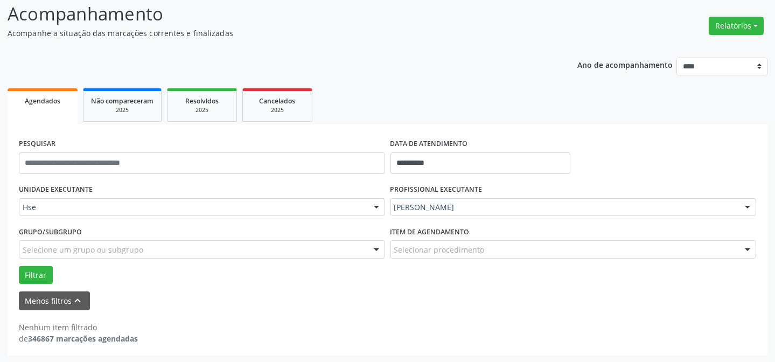
drag, startPoint x: 597, startPoint y: 158, endPoint x: 561, endPoint y: 159, distance: 36.1
drag, startPoint x: 561, startPoint y: 159, endPoint x: 524, endPoint y: 357, distance: 202.0
click at [468, 350] on div "**********" at bounding box center [387, 175] width 775 height 376
drag, startPoint x: 499, startPoint y: 95, endPoint x: 509, endPoint y: 99, distance: 9.9
click at [500, 95] on ul "Agendados Não compareceram 2025 Resolvidos 2025 Cancelados 2025" at bounding box center [387, 105] width 759 height 39
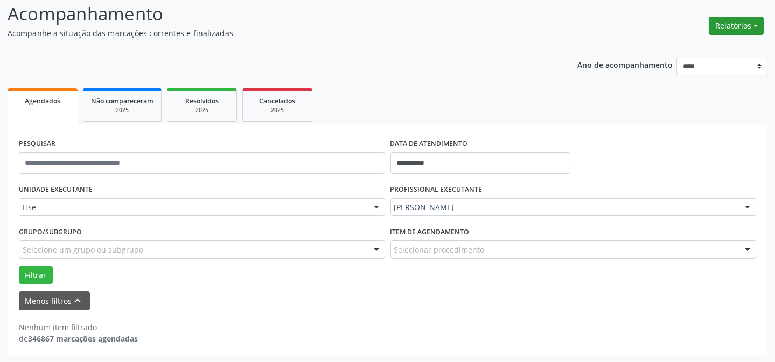
click at [738, 26] on button "Relatórios" at bounding box center [735, 26] width 55 height 18
click at [705, 51] on link "Agendamentos" at bounding box center [705, 48] width 116 height 15
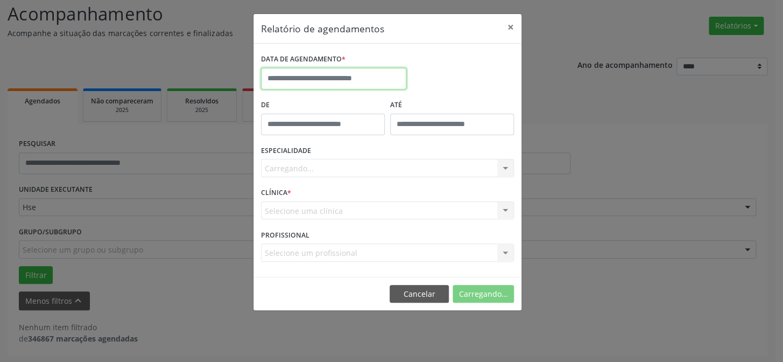
click at [334, 86] on input "text" at bounding box center [333, 79] width 145 height 22
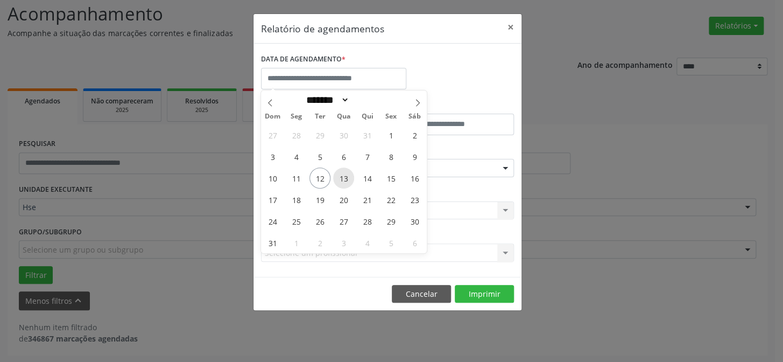
click at [343, 175] on span "13" at bounding box center [343, 177] width 21 height 21
type input "**********"
click at [343, 175] on span "13" at bounding box center [343, 177] width 21 height 21
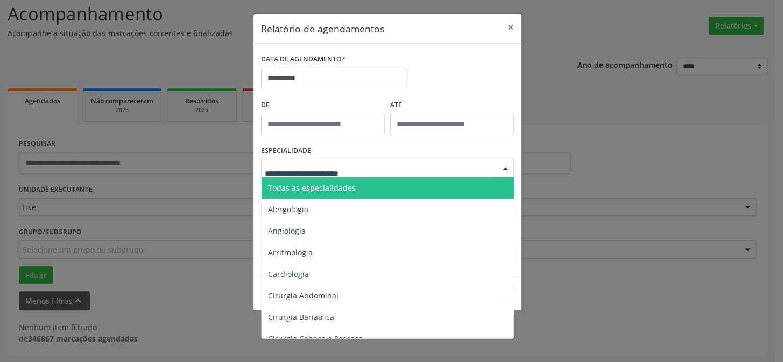
click at [316, 181] on span "Todas as especialidades" at bounding box center [389, 188] width 254 height 22
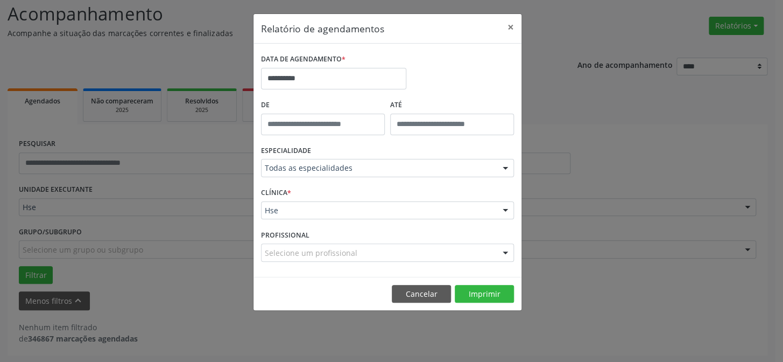
click at [473, 283] on footer "Cancelar Imprimir" at bounding box center [388, 294] width 268 height 34
click at [473, 291] on button "Imprimir" at bounding box center [484, 294] width 59 height 18
click at [417, 288] on button "Cancelar" at bounding box center [421, 294] width 59 height 18
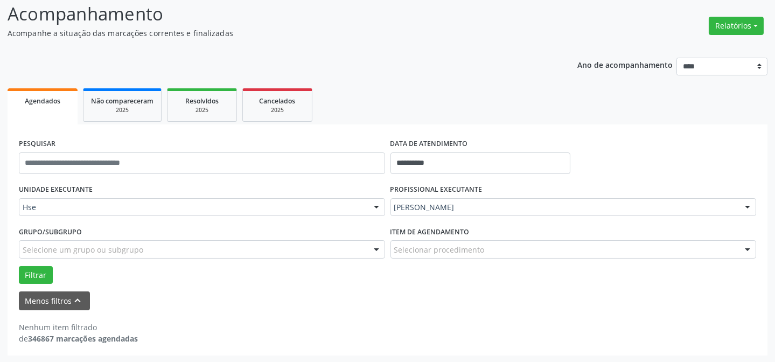
click at [47, 314] on div "Nenhum item filtrado de 346867 marcações agendadas" at bounding box center [387, 327] width 737 height 34
click at [48, 306] on button "Menos filtros keyboard_arrow_up" at bounding box center [54, 300] width 71 height 19
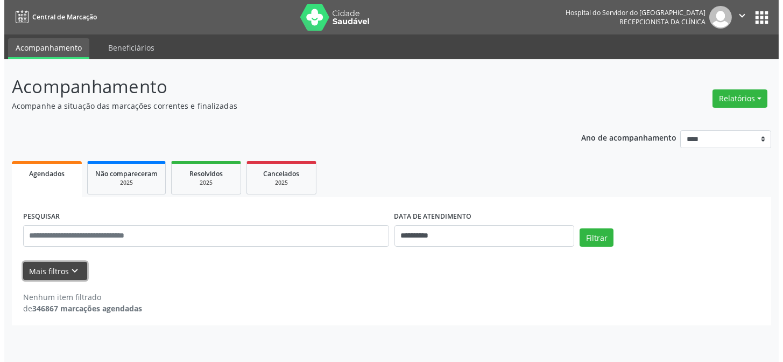
scroll to position [0, 0]
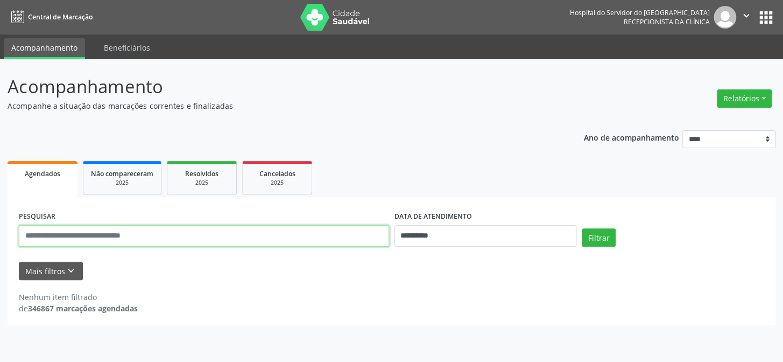
click at [69, 234] on input "text" at bounding box center [204, 236] width 370 height 22
type input "**********"
click at [582, 228] on button "Filtrar" at bounding box center [599, 237] width 34 height 18
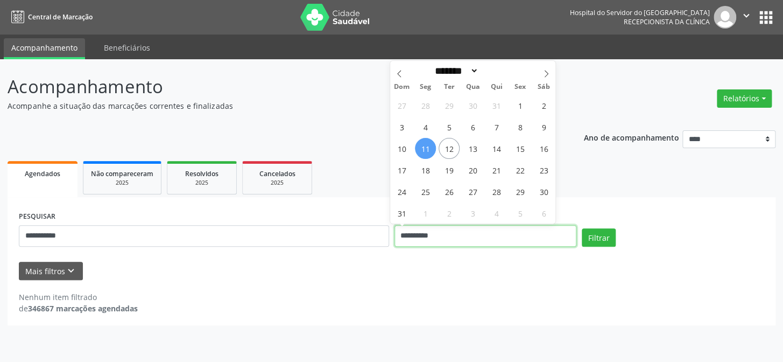
drag, startPoint x: 452, startPoint y: 240, endPoint x: 181, endPoint y: 221, distance: 271.4
click at [180, 230] on div "**********" at bounding box center [391, 231] width 751 height 46
click at [582, 228] on button "Filtrar" at bounding box center [599, 237] width 34 height 18
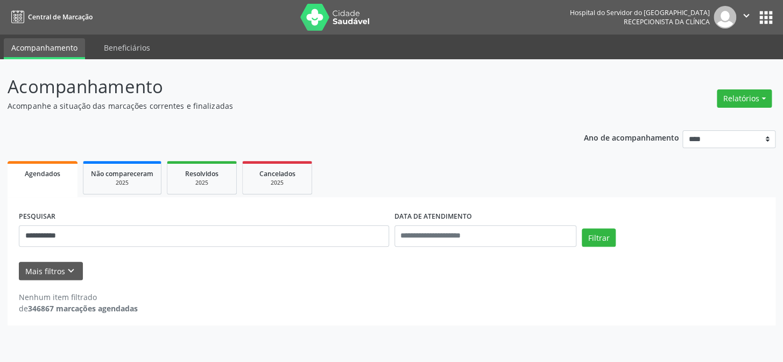
drag, startPoint x: 154, startPoint y: 267, endPoint x: 437, endPoint y: 250, distance: 283.1
click at [154, 268] on div "Mais filtros keyboard_arrow_down" at bounding box center [391, 271] width 751 height 19
drag, startPoint x: 585, startPoint y: 238, endPoint x: 539, endPoint y: 250, distance: 47.4
click at [583, 238] on button "Filtrar" at bounding box center [599, 237] width 34 height 18
click at [751, 90] on button "Relatórios" at bounding box center [744, 98] width 55 height 18
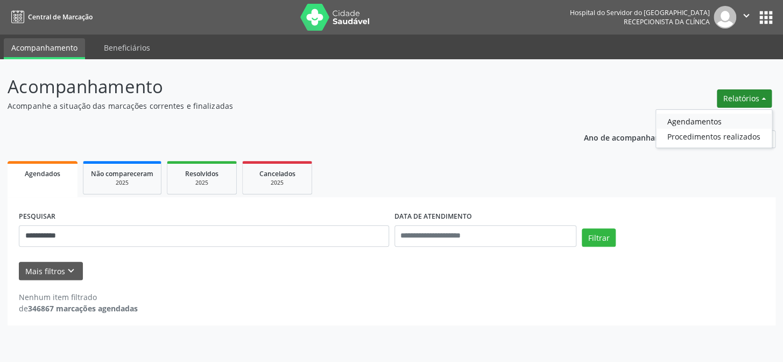
click at [715, 114] on link "Agendamentos" at bounding box center [714, 121] width 116 height 15
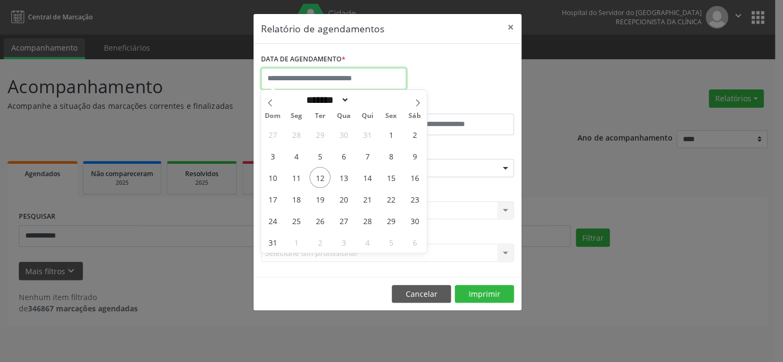
click at [329, 87] on input "text" at bounding box center [333, 79] width 145 height 22
click at [318, 182] on span "12" at bounding box center [319, 177] width 21 height 21
type input "**********"
click at [320, 180] on span "12" at bounding box center [319, 177] width 21 height 21
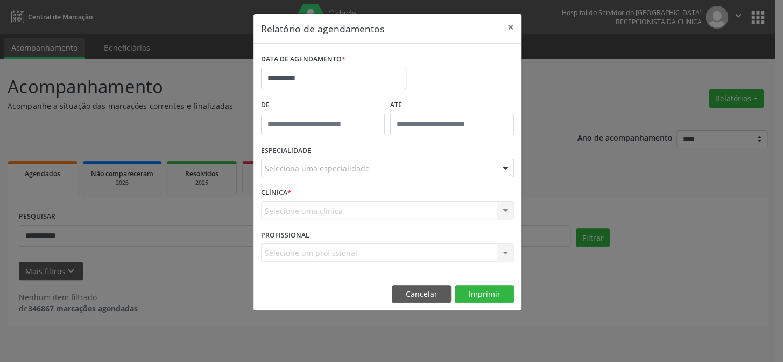
click at [318, 179] on div "ESPECIALIDADE Seleciona uma especialidade Todas as especialidades Alergologia A…" at bounding box center [387, 164] width 258 height 42
click at [318, 176] on div "Seleciona uma especialidade" at bounding box center [387, 168] width 253 height 18
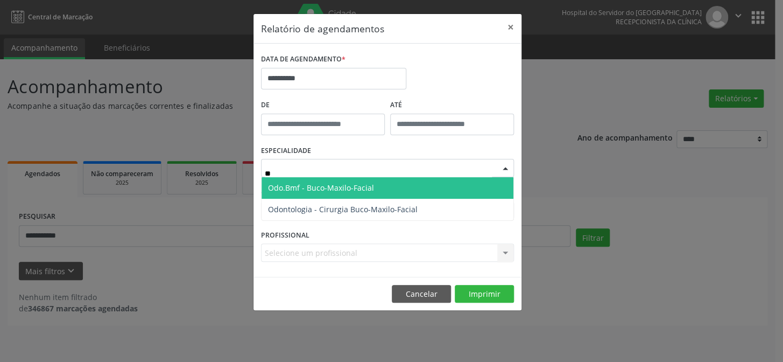
type input "***"
click at [321, 193] on span "Odo.Bmf - Buco-Maxilo-Facial" at bounding box center [388, 188] width 252 height 22
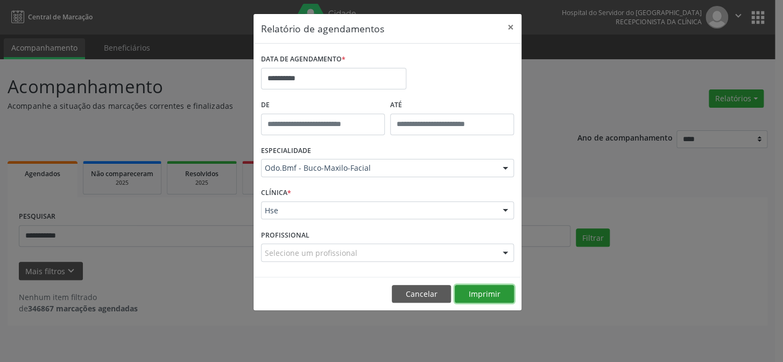
click at [491, 298] on button "Imprimir" at bounding box center [484, 294] width 59 height 18
